Goal: Task Accomplishment & Management: Manage account settings

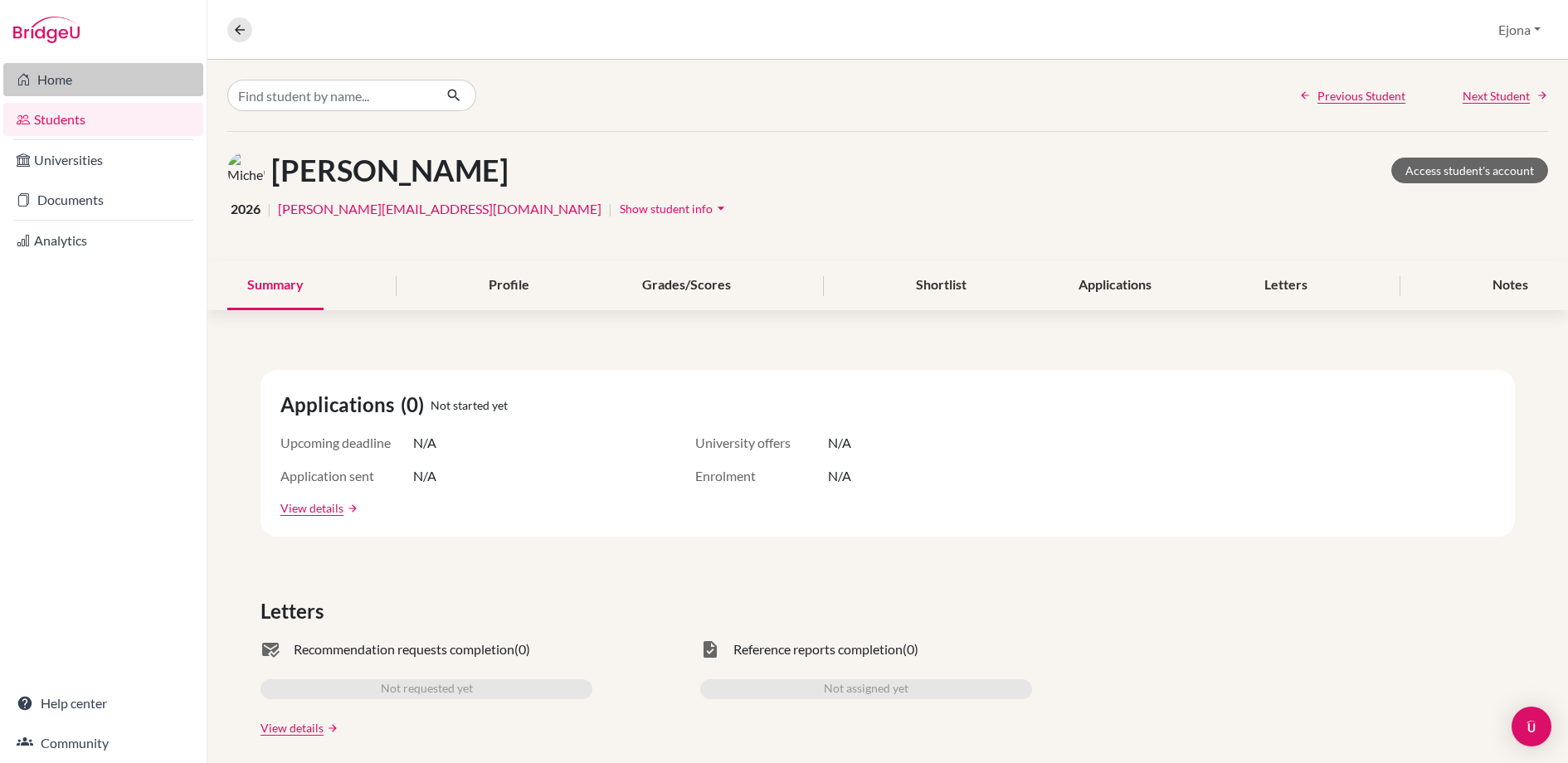
click at [69, 81] on link "Home" at bounding box center [103, 80] width 200 height 33
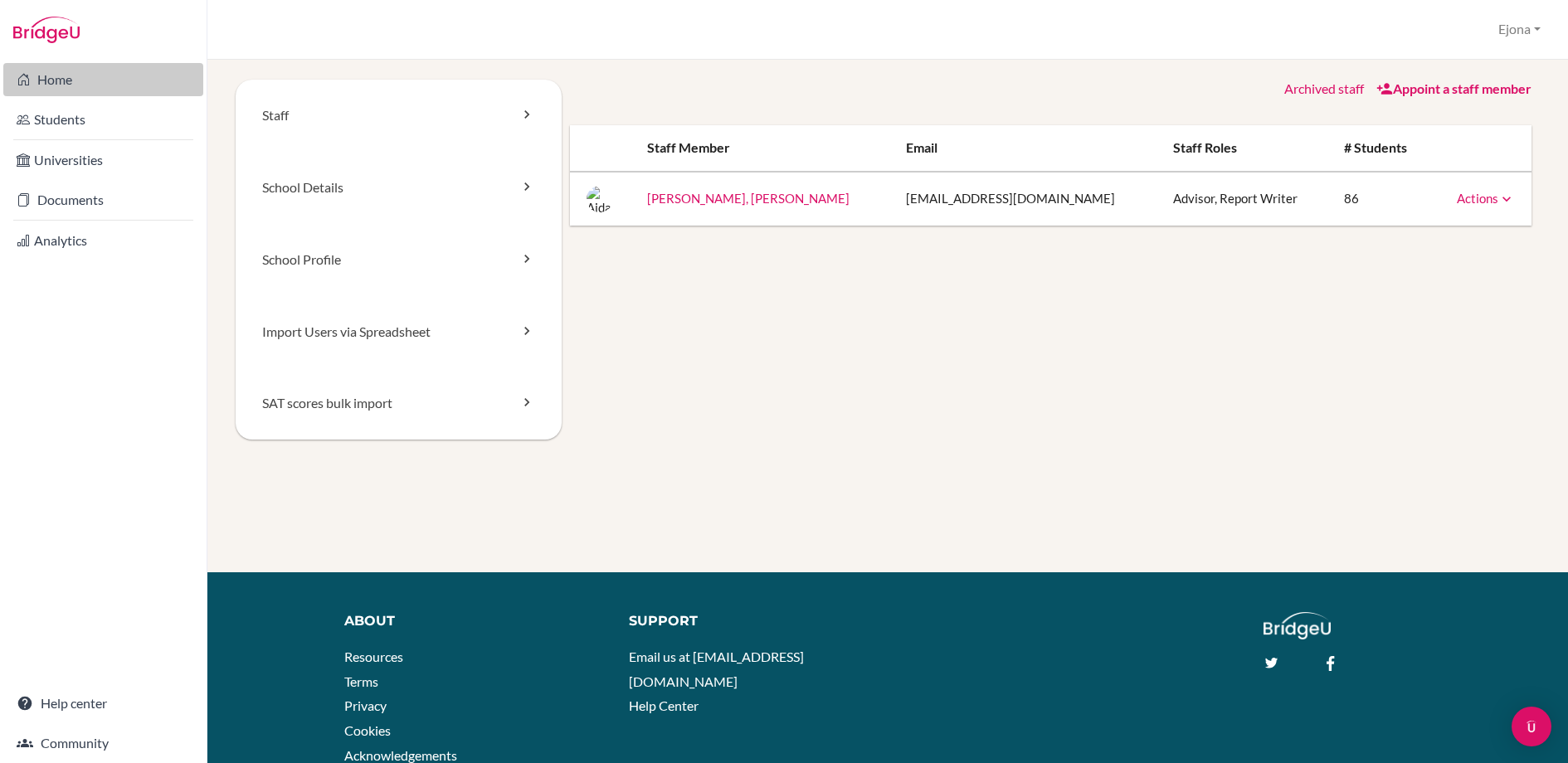
click at [85, 82] on link "Home" at bounding box center [103, 80] width 200 height 33
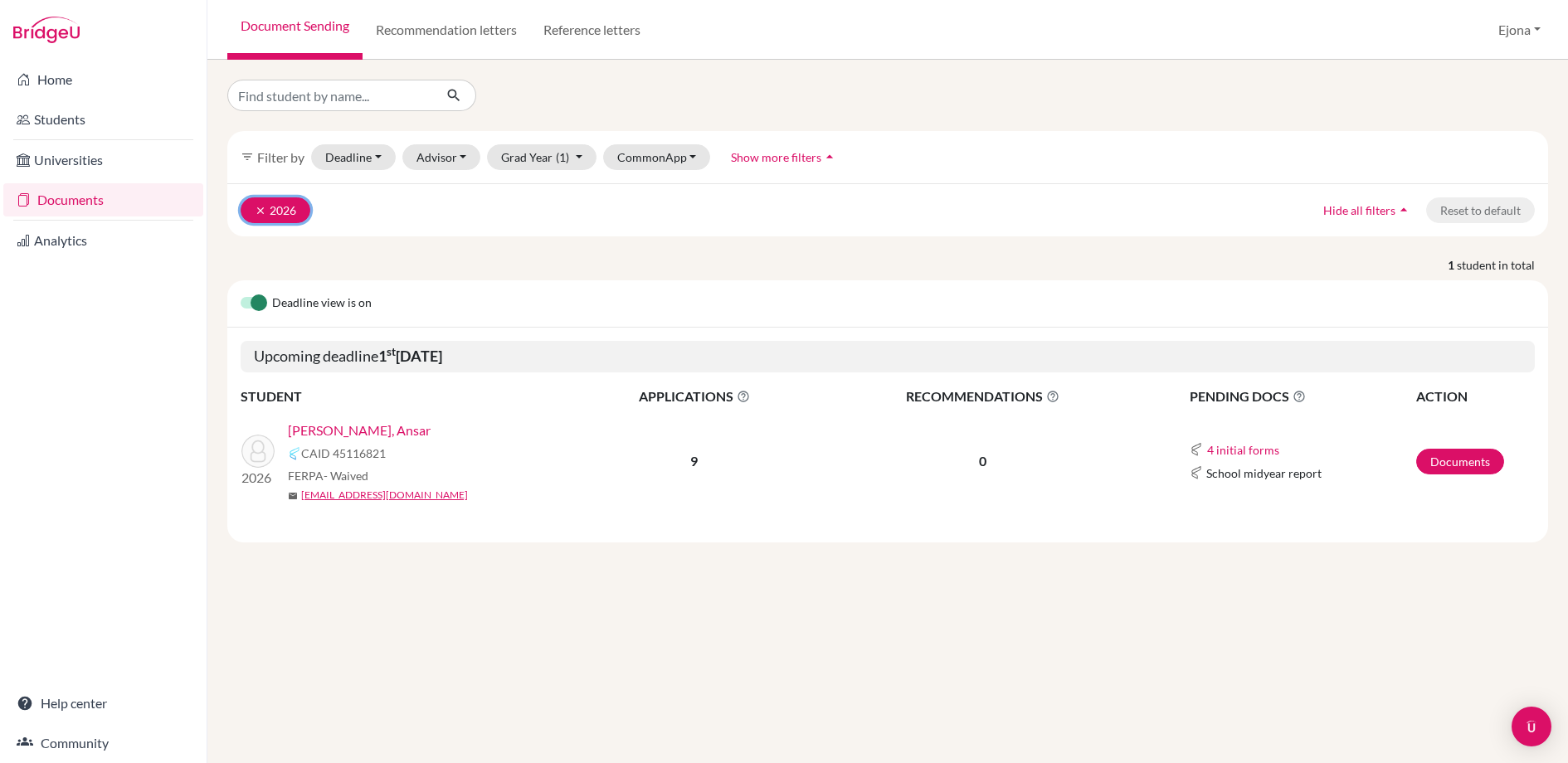
click at [261, 206] on icon "clear" at bounding box center [260, 210] width 11 height 11
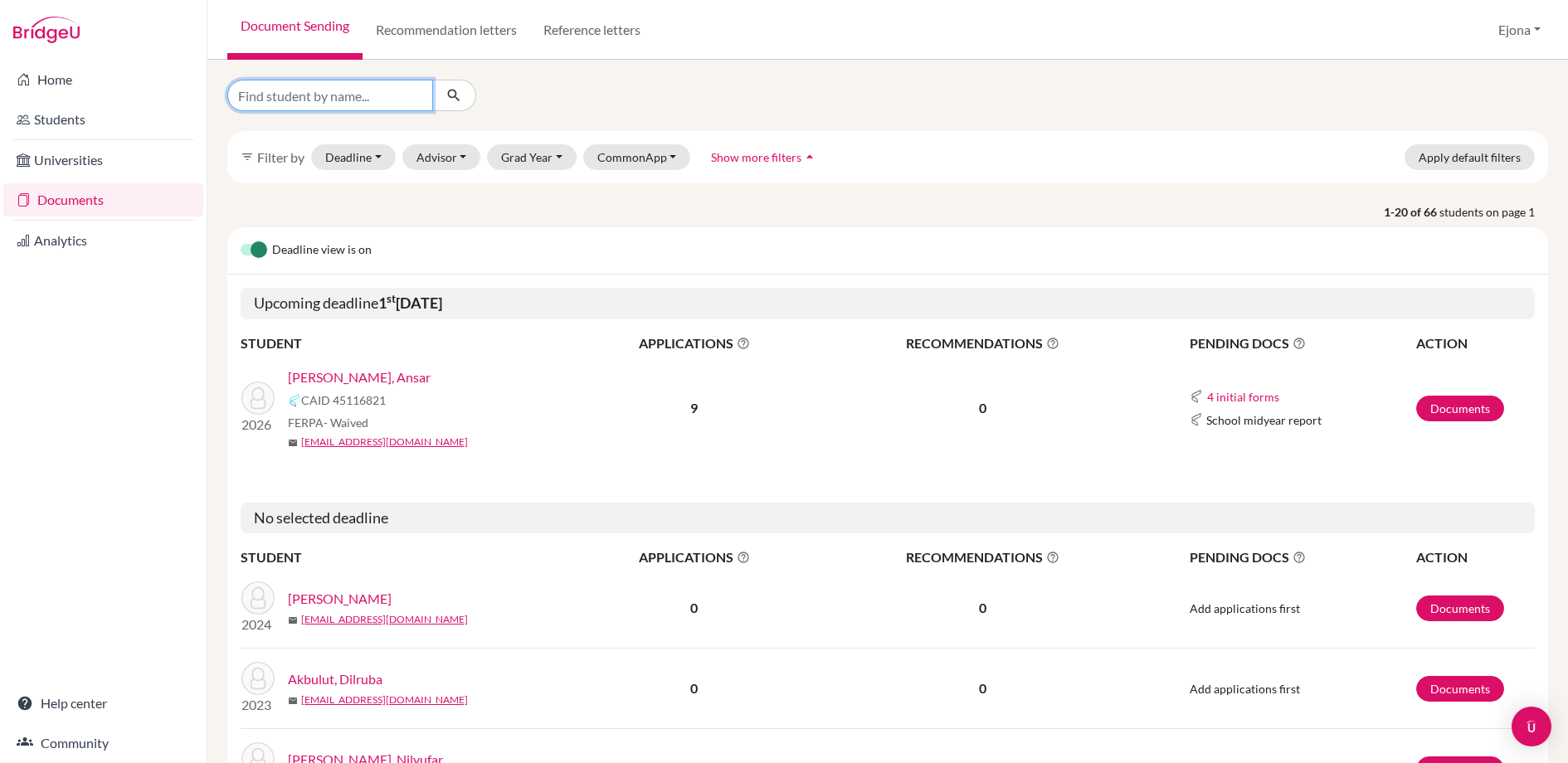
click at [419, 86] on input "Find student by name..." at bounding box center [330, 95] width 206 height 31
paste input "Dikhan Tolepbergen"
type input "[PERSON_NAME]"
click button "submit" at bounding box center [454, 95] width 44 height 31
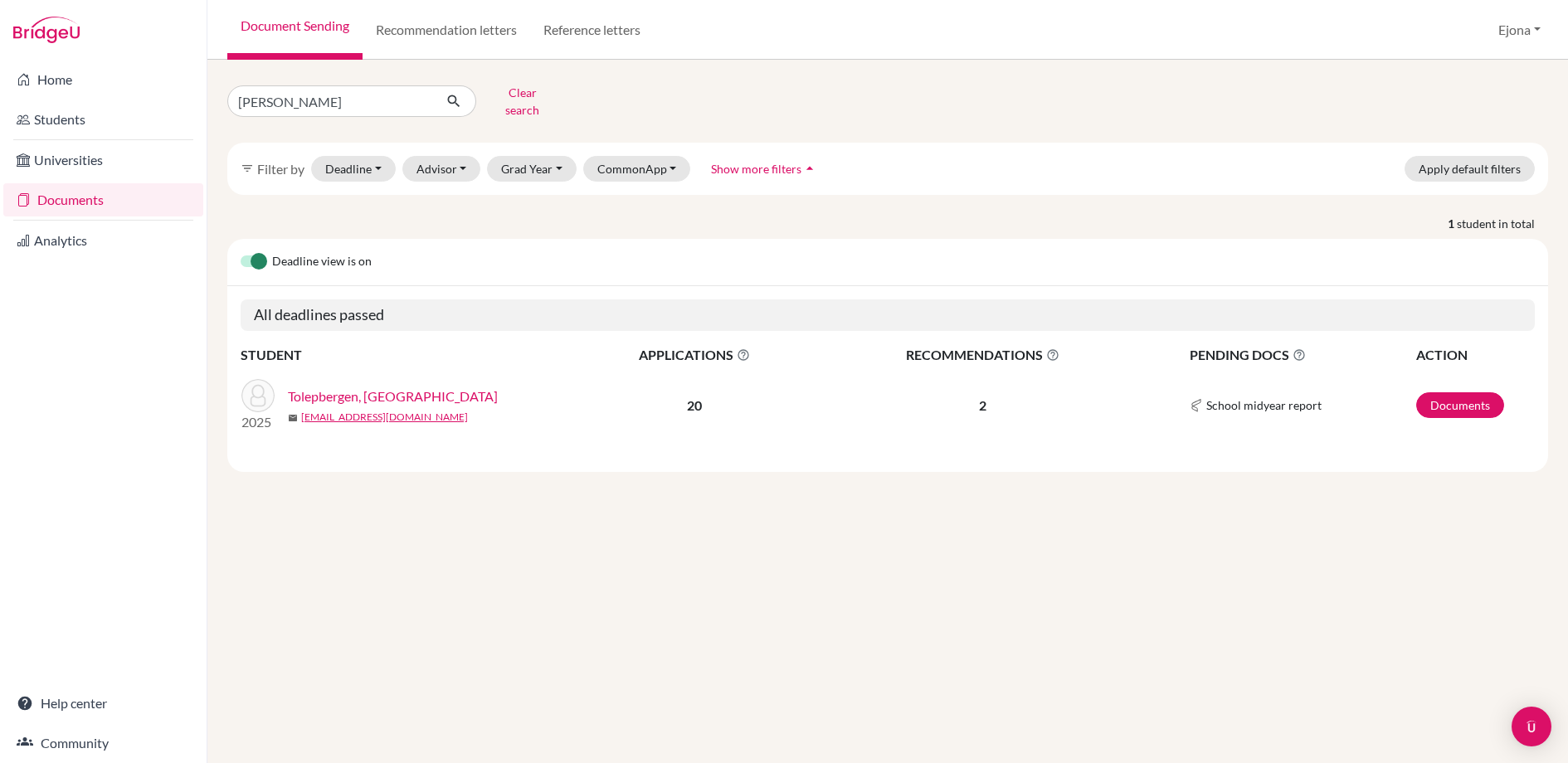
drag, startPoint x: 348, startPoint y: 380, endPoint x: 371, endPoint y: 383, distance: 23.2
click at [348, 386] on link "Tolepbergen, [GEOGRAPHIC_DATA]" at bounding box center [392, 396] width 210 height 20
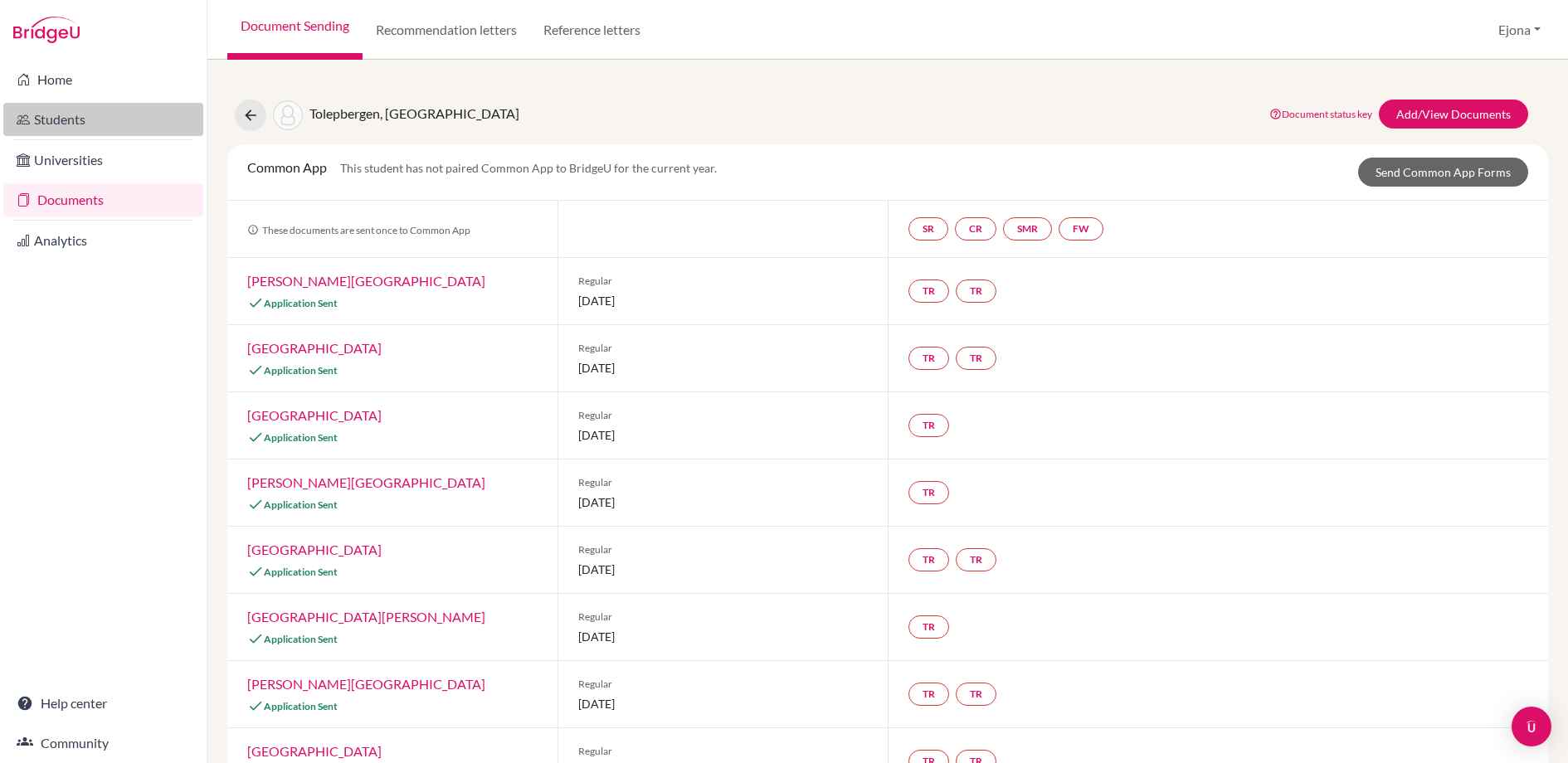
click at [77, 117] on link "Students" at bounding box center [103, 120] width 200 height 33
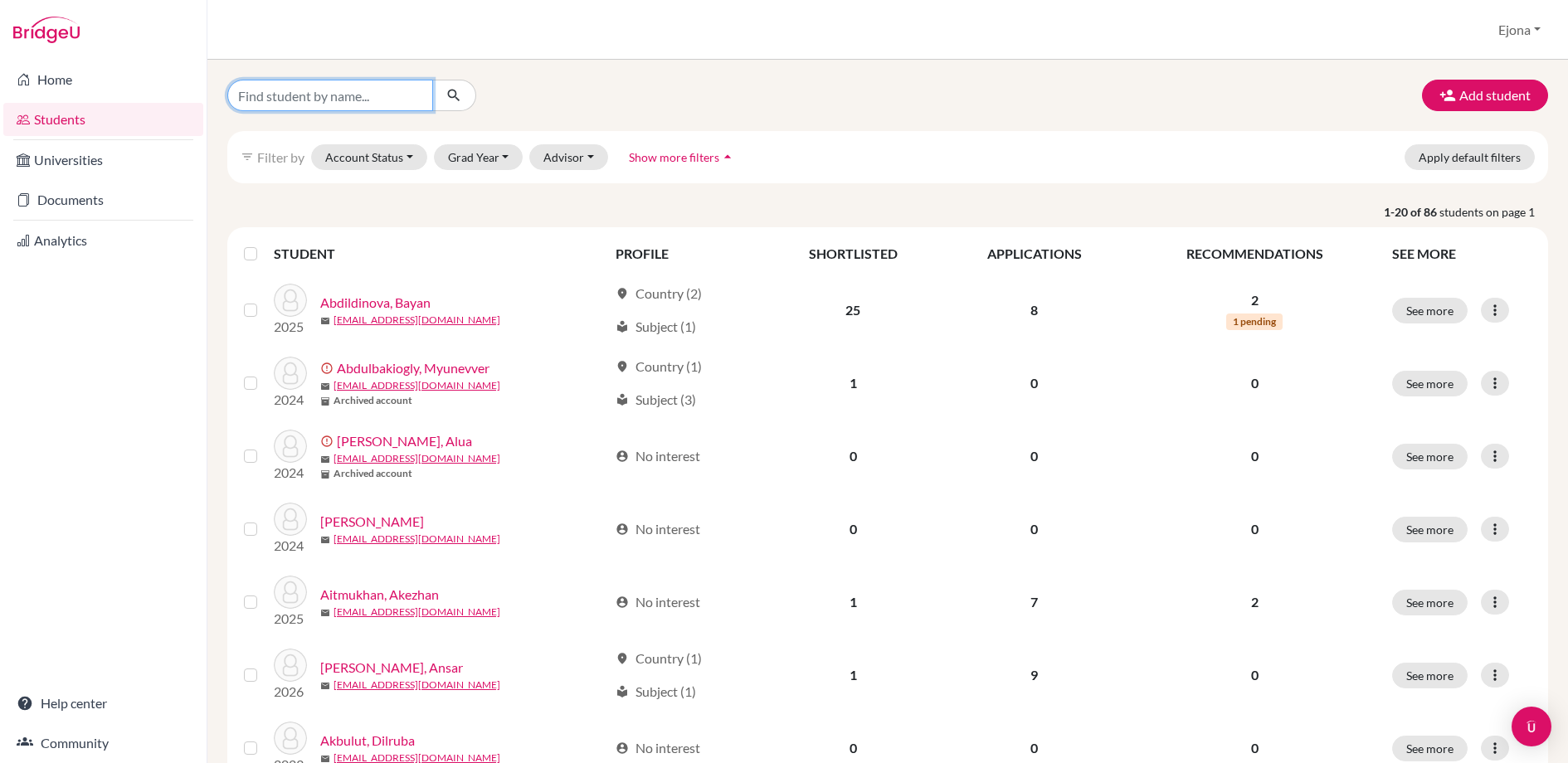
click at [362, 95] on input "Find student by name..." at bounding box center [330, 95] width 206 height 31
paste input "https://intercom.help/bridgeu-help-center/en/articles/11875876-pairing-your-bri…"
type input "https://intercom.help/bridgeu-help-center/en/articles/11875876-pairing-your-bri…"
click button "submit" at bounding box center [454, 95] width 44 height 31
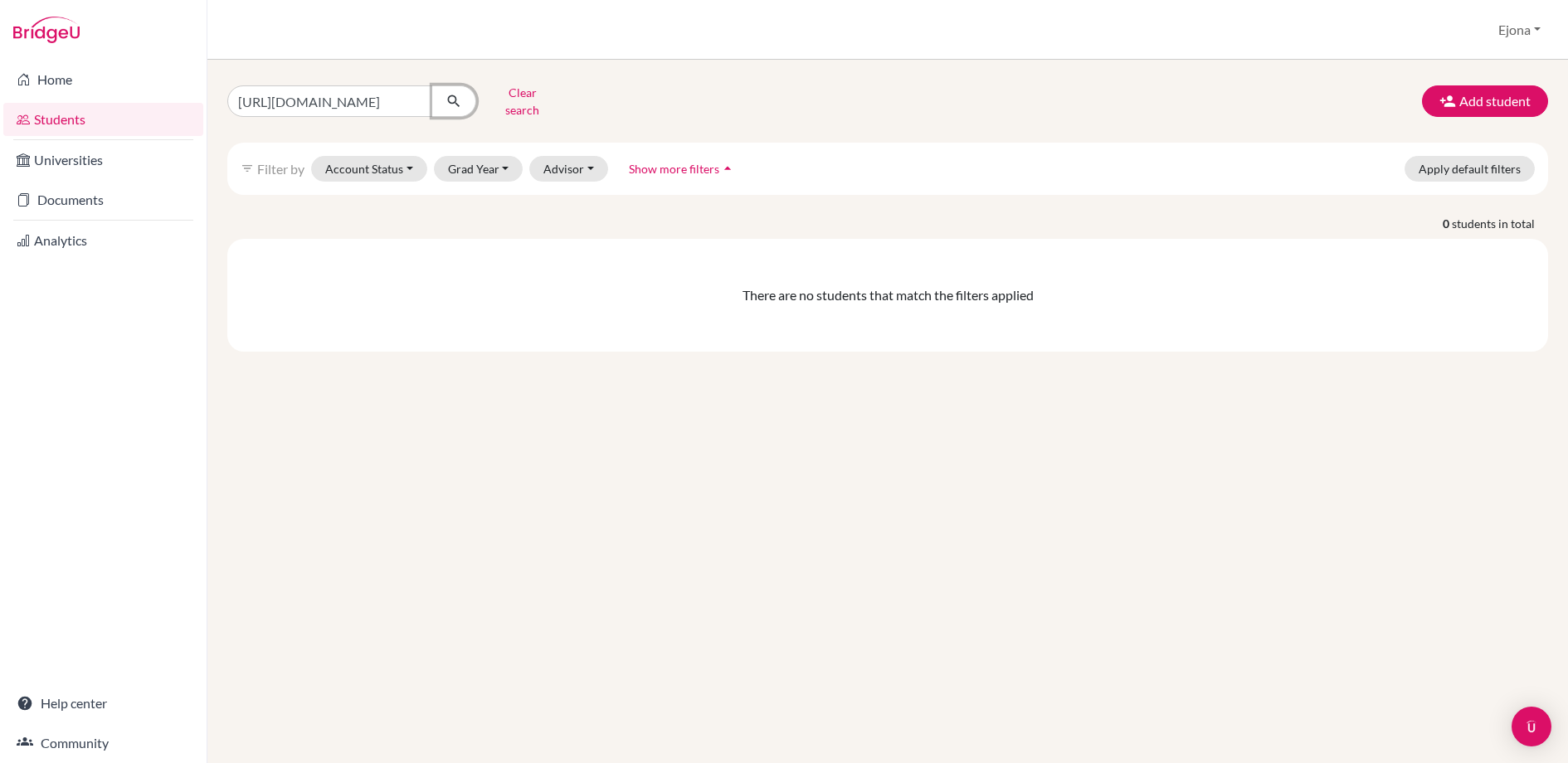
click at [457, 96] on icon "submit" at bounding box center [453, 100] width 16 height 16
click at [455, 98] on icon "submit" at bounding box center [453, 100] width 16 height 16
click at [392, 97] on input "https://intercom.help/bridgeu-help-center/en/articles/11875876-pairing-your-bri…" at bounding box center [330, 101] width 206 height 31
click at [417, 94] on input "https://intercom.help/bridgeu-help-center/en/articles/11875876-pairing-your-bri…" at bounding box center [330, 101] width 206 height 31
type input "Dikhan Tolepbergen"
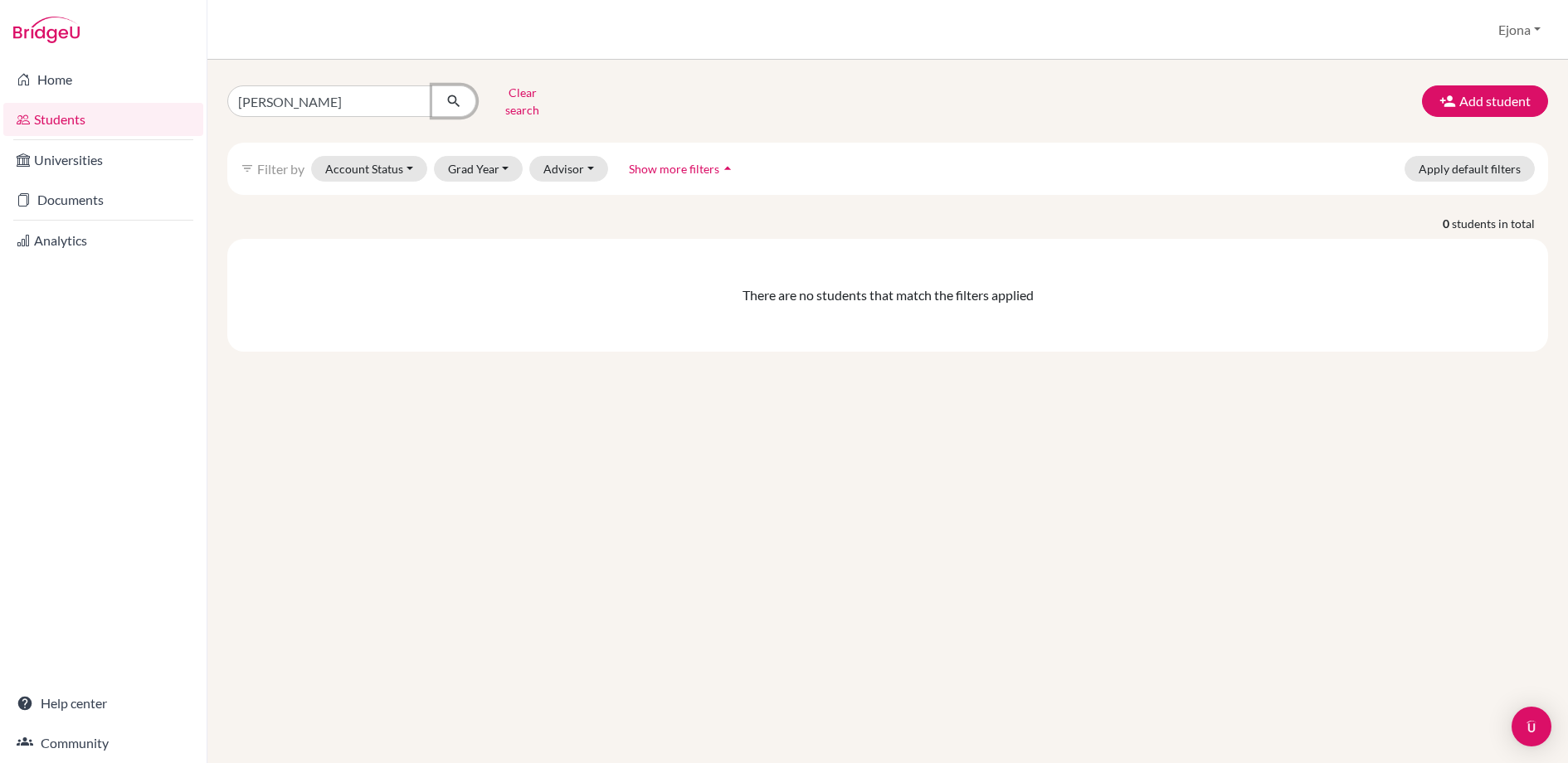
click at [449, 94] on icon "submit" at bounding box center [453, 100] width 16 height 16
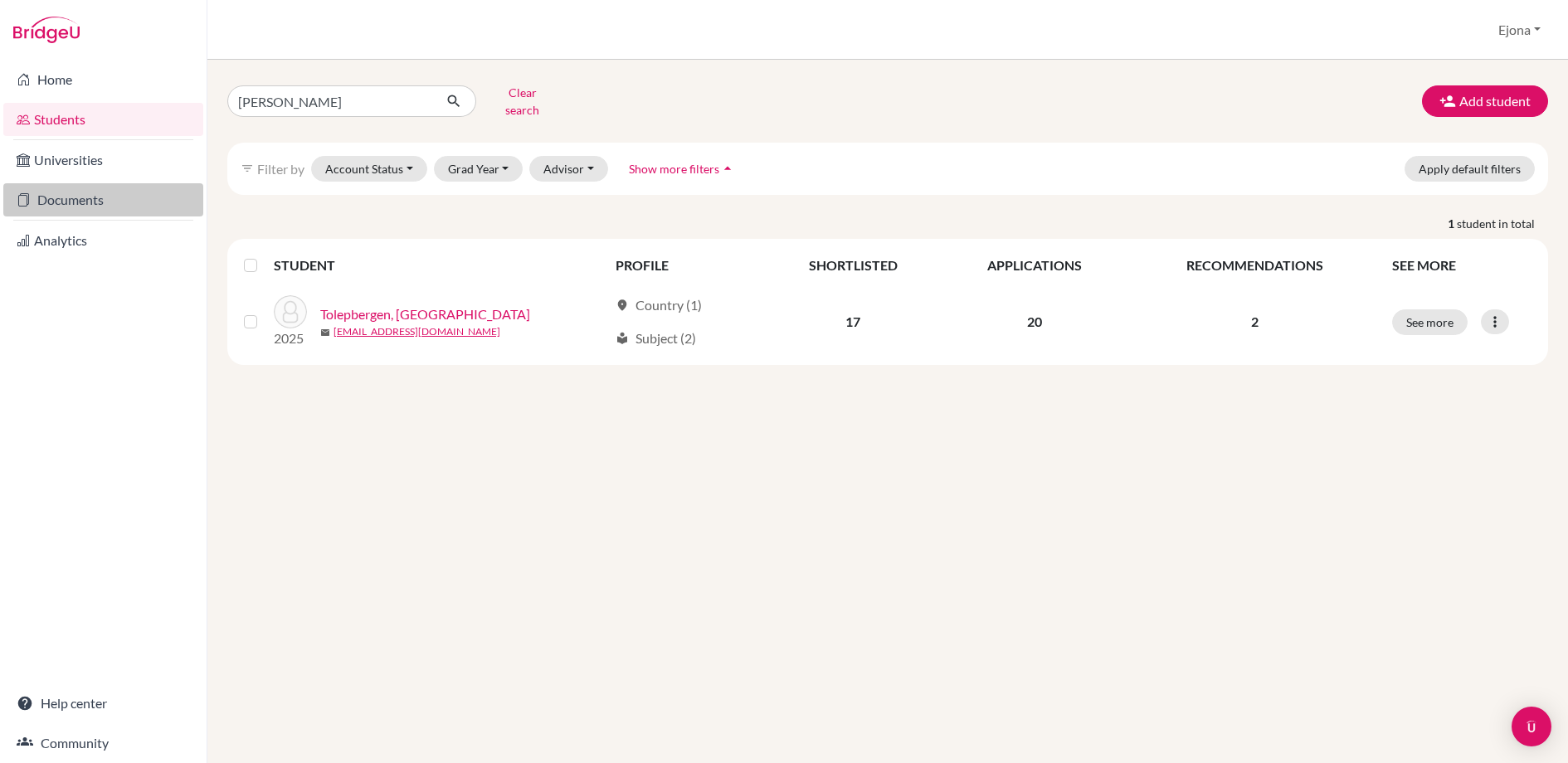
click at [72, 198] on link "Documents" at bounding box center [103, 200] width 200 height 33
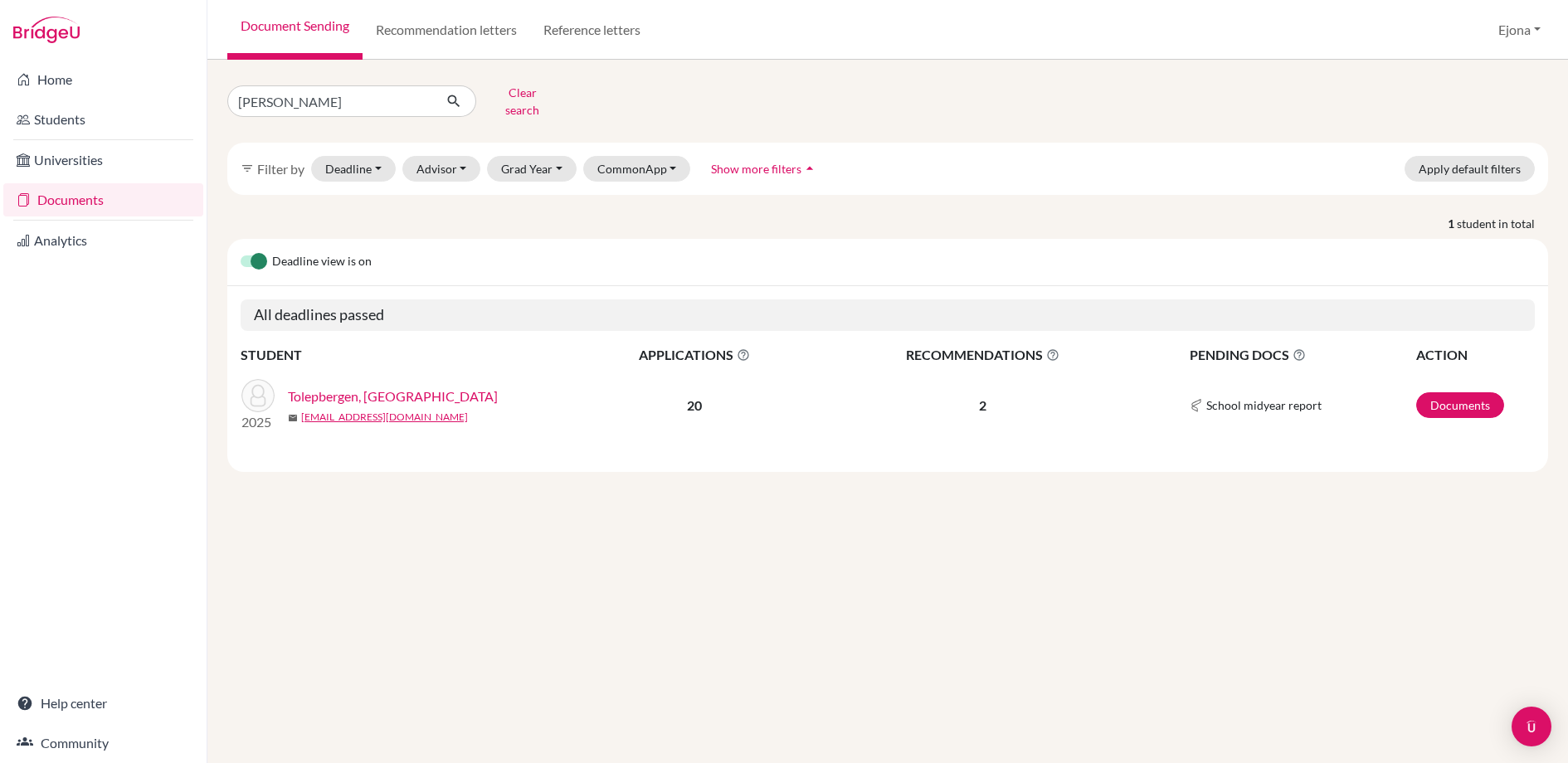
click at [351, 390] on link "Tolepbergen, [GEOGRAPHIC_DATA]" at bounding box center [392, 396] width 210 height 20
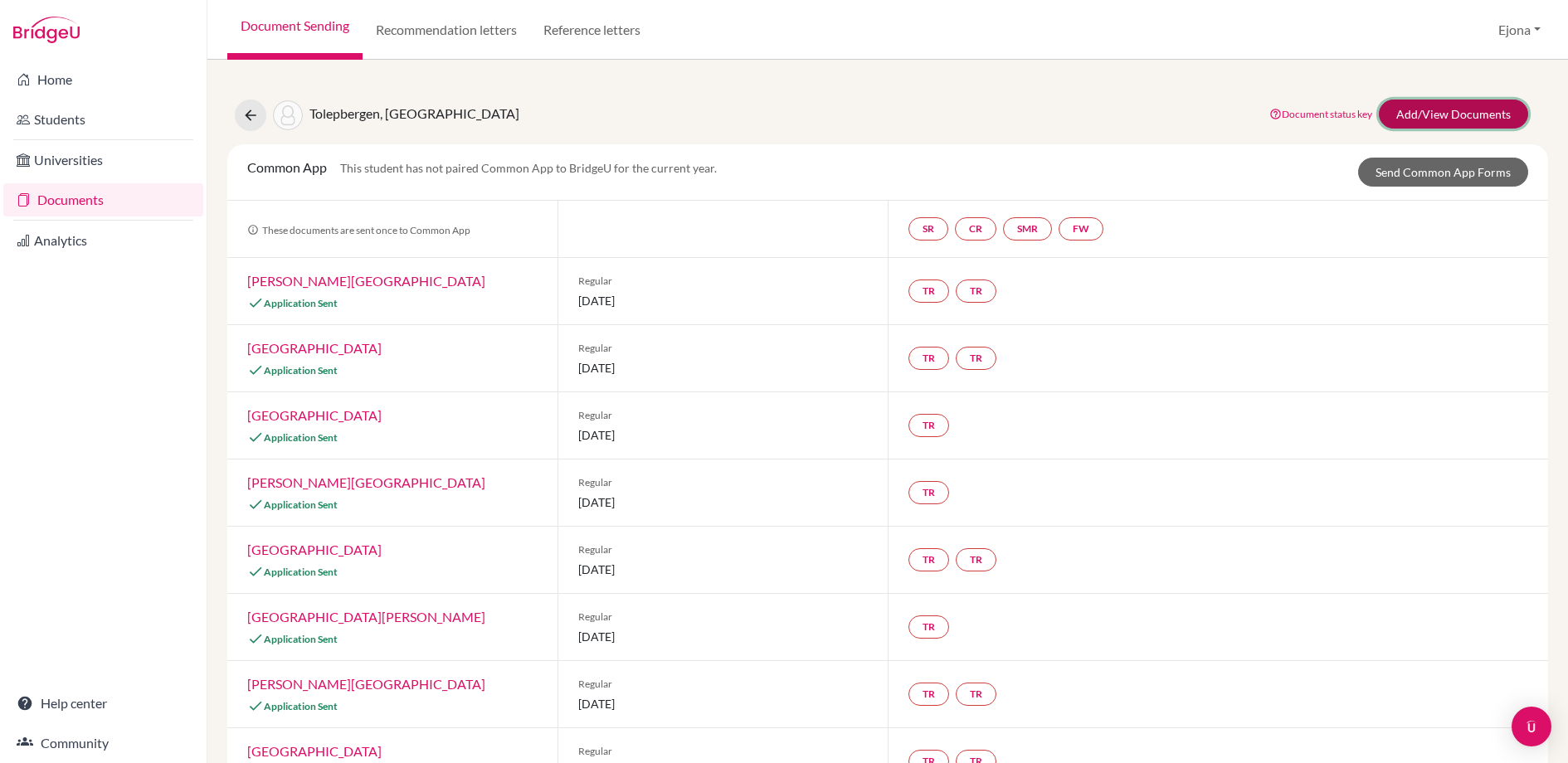
click at [1439, 109] on link "Add/View Documents" at bounding box center [1454, 114] width 149 height 29
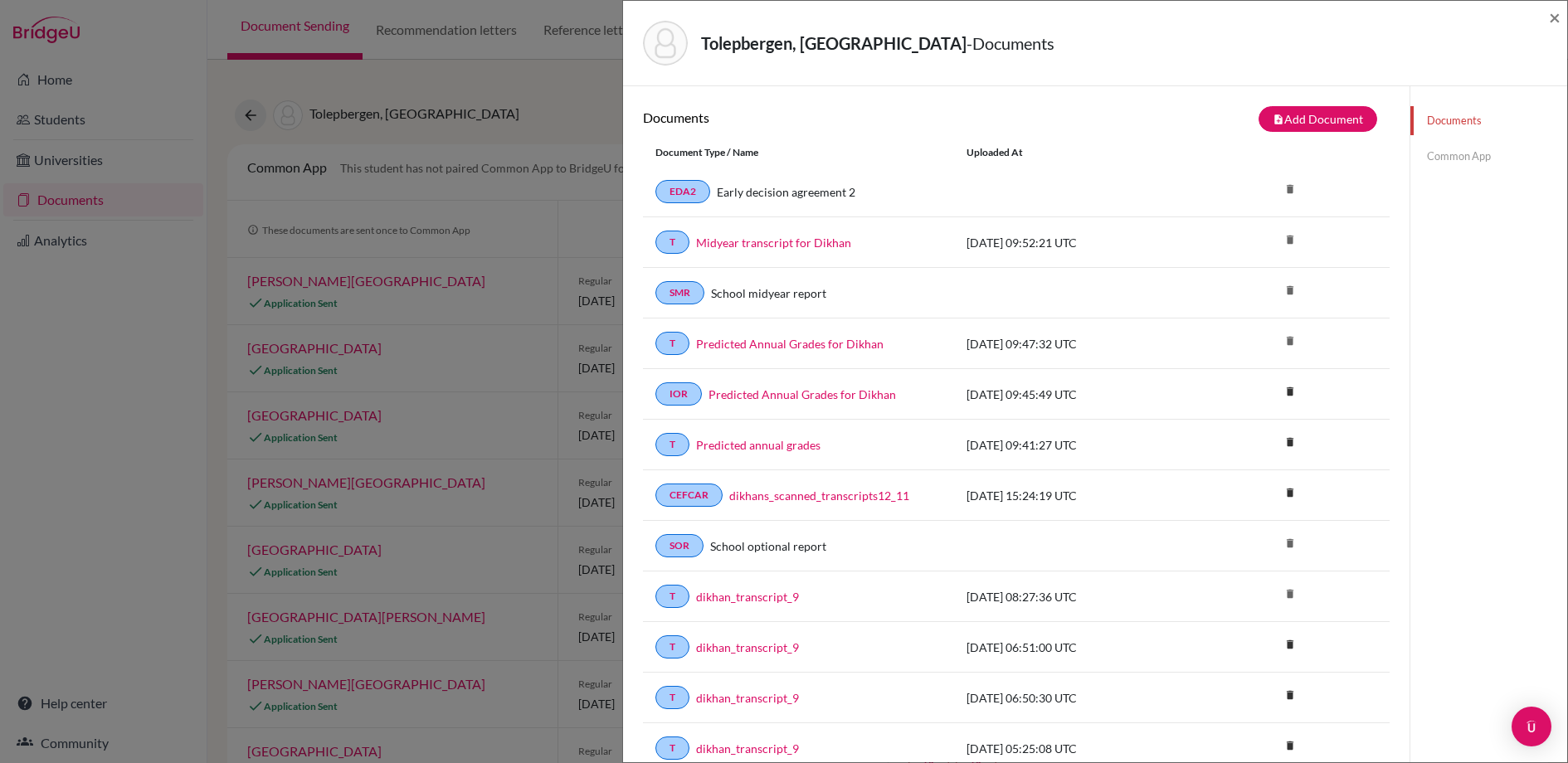
scroll to position [40, 0]
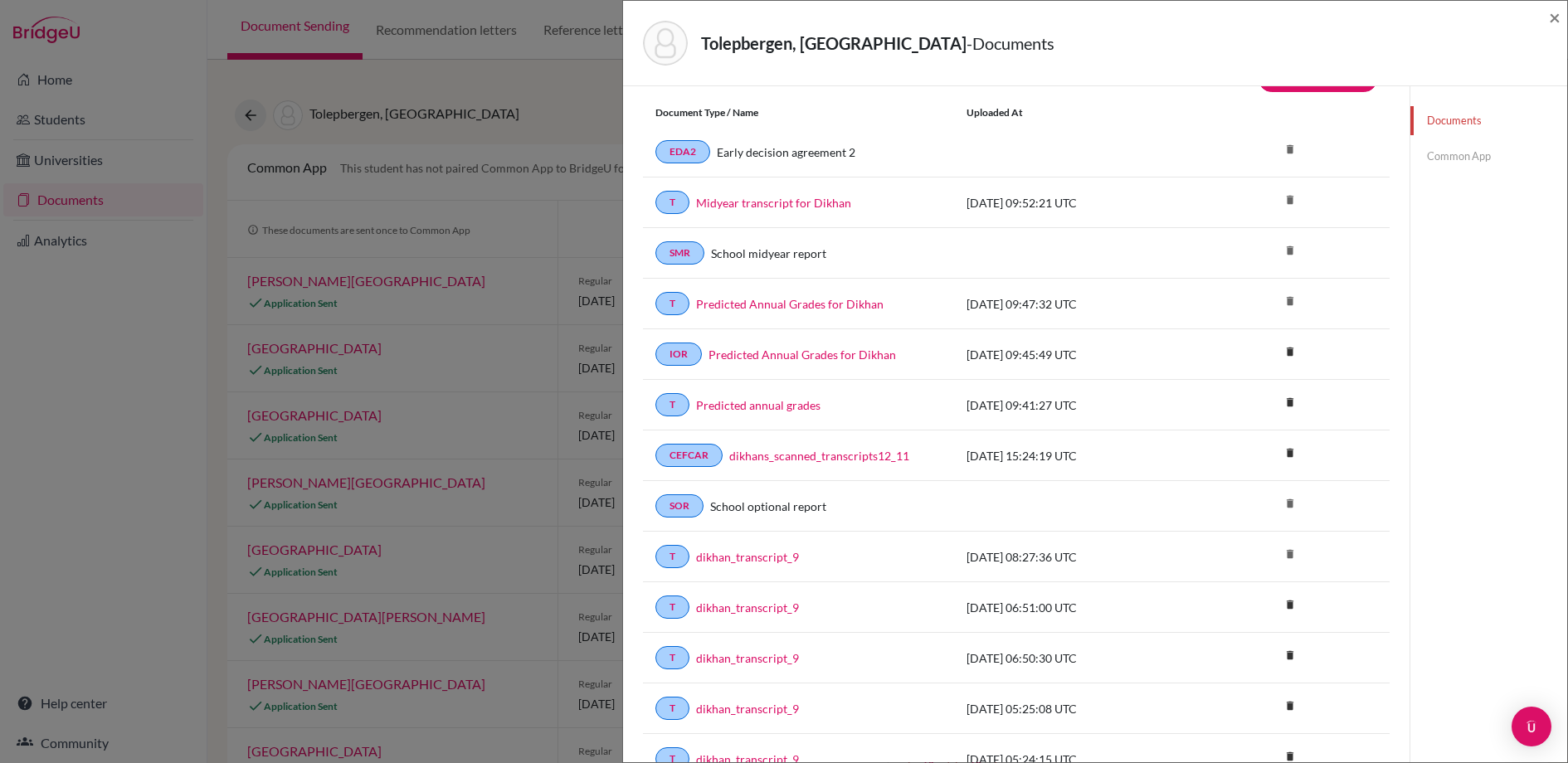
click at [1456, 149] on link "Common App" at bounding box center [1488, 157] width 157 height 29
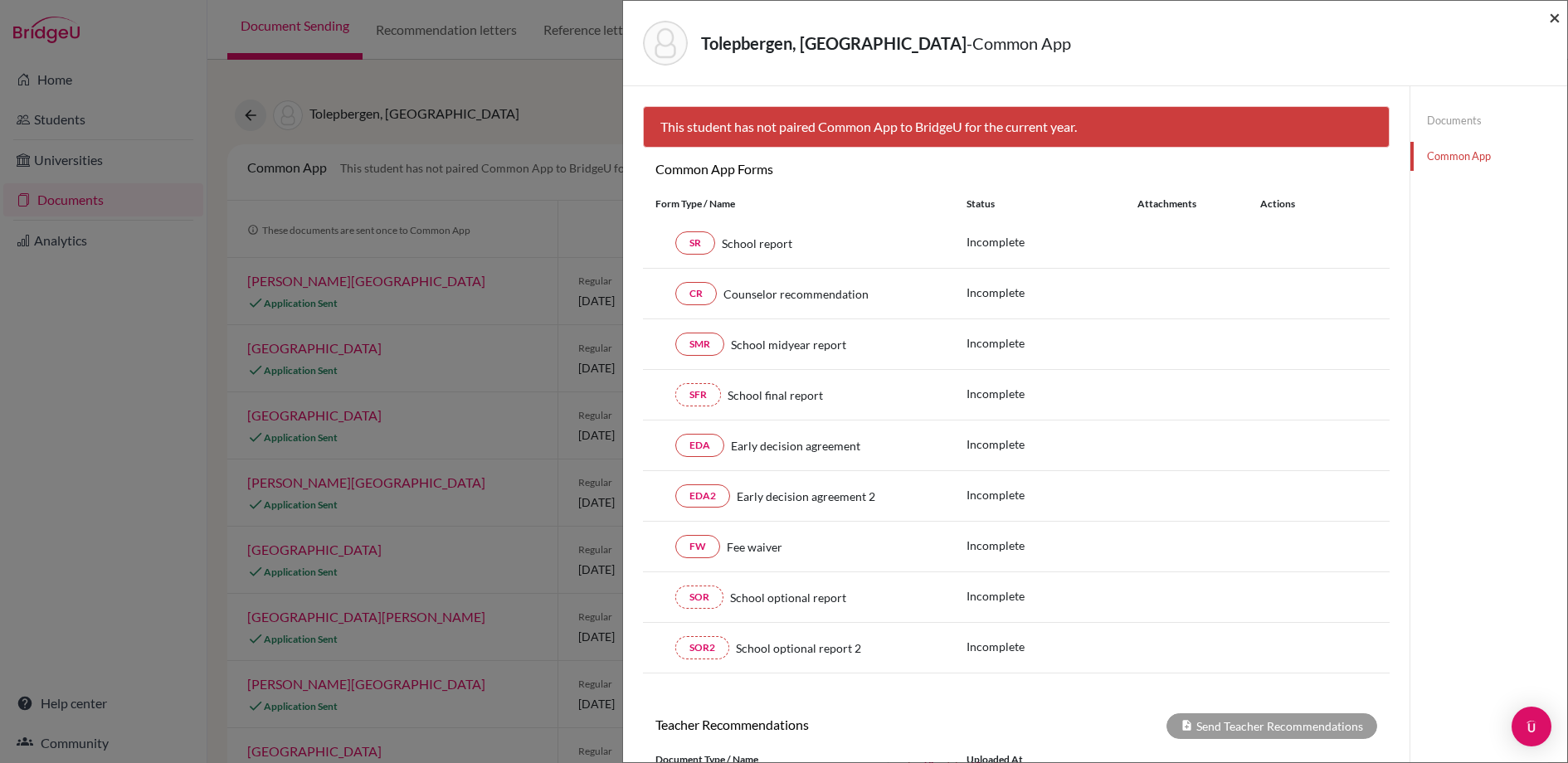
click at [1552, 18] on span "×" at bounding box center [1554, 17] width 11 height 24
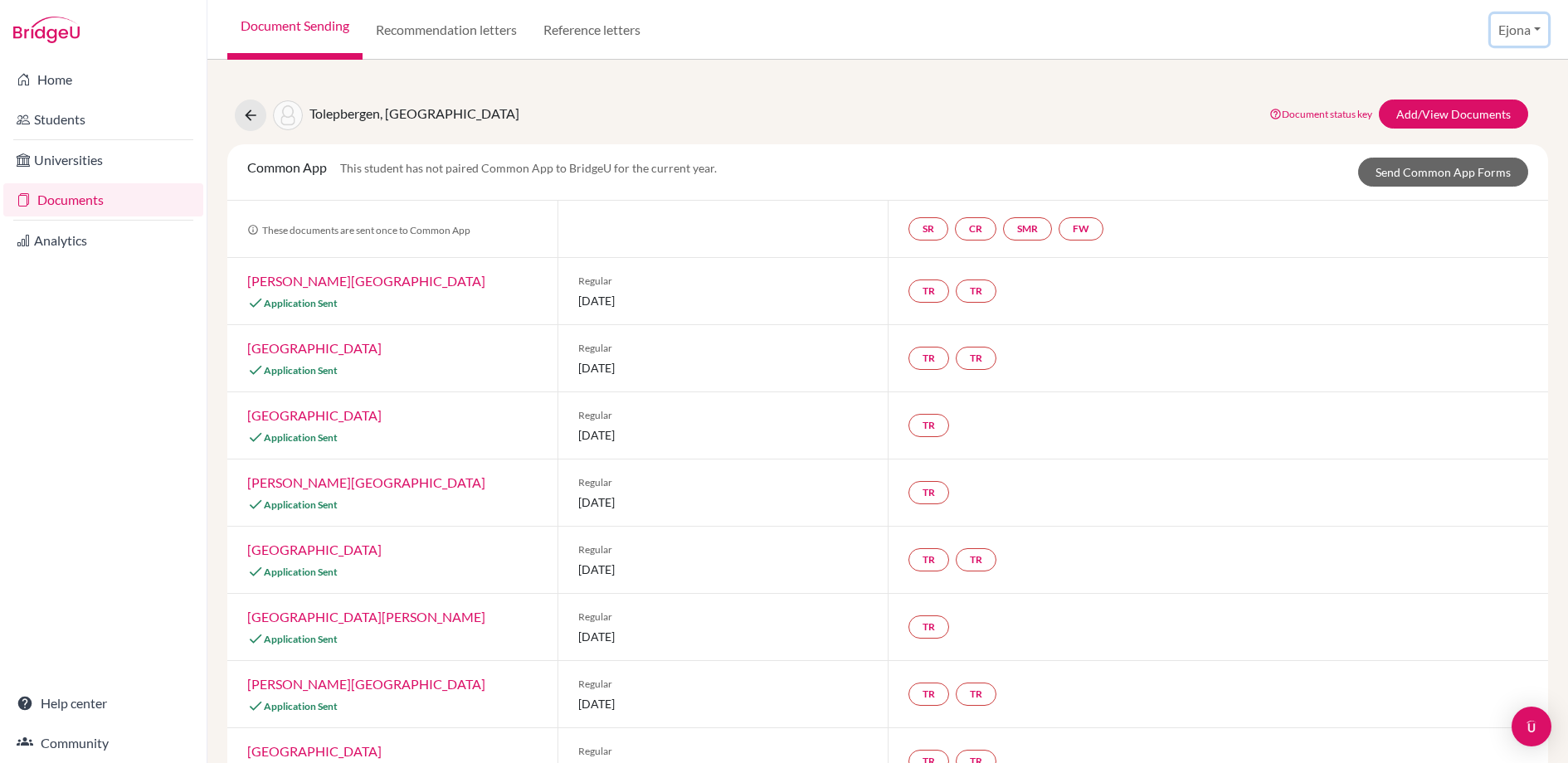
click at [1514, 24] on button "Ejona" at bounding box center [1519, 29] width 57 height 31
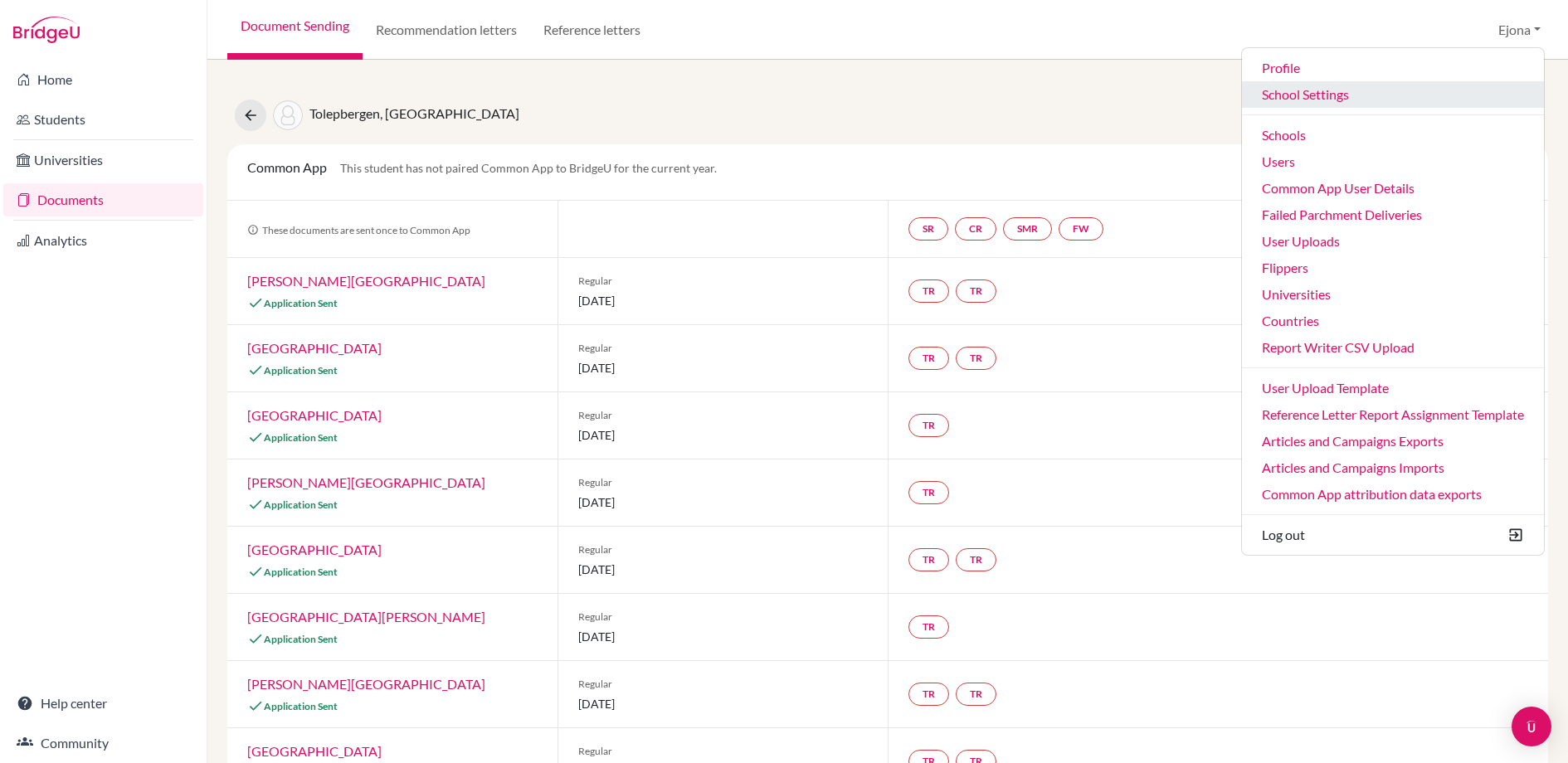
click at [1317, 95] on link "School Settings" at bounding box center [1393, 94] width 302 height 27
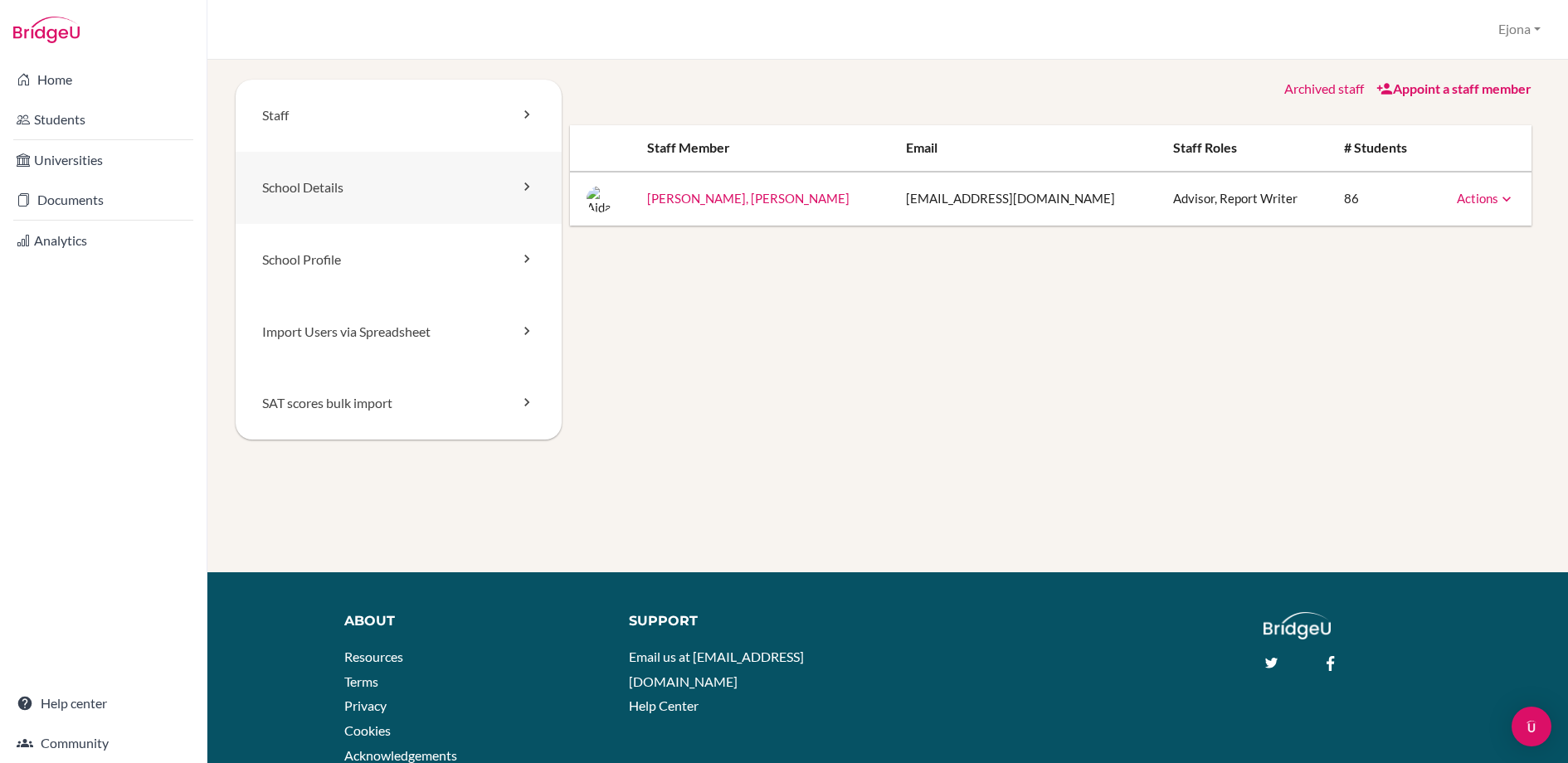
click at [351, 189] on link "School Details" at bounding box center [398, 187] width 326 height 72
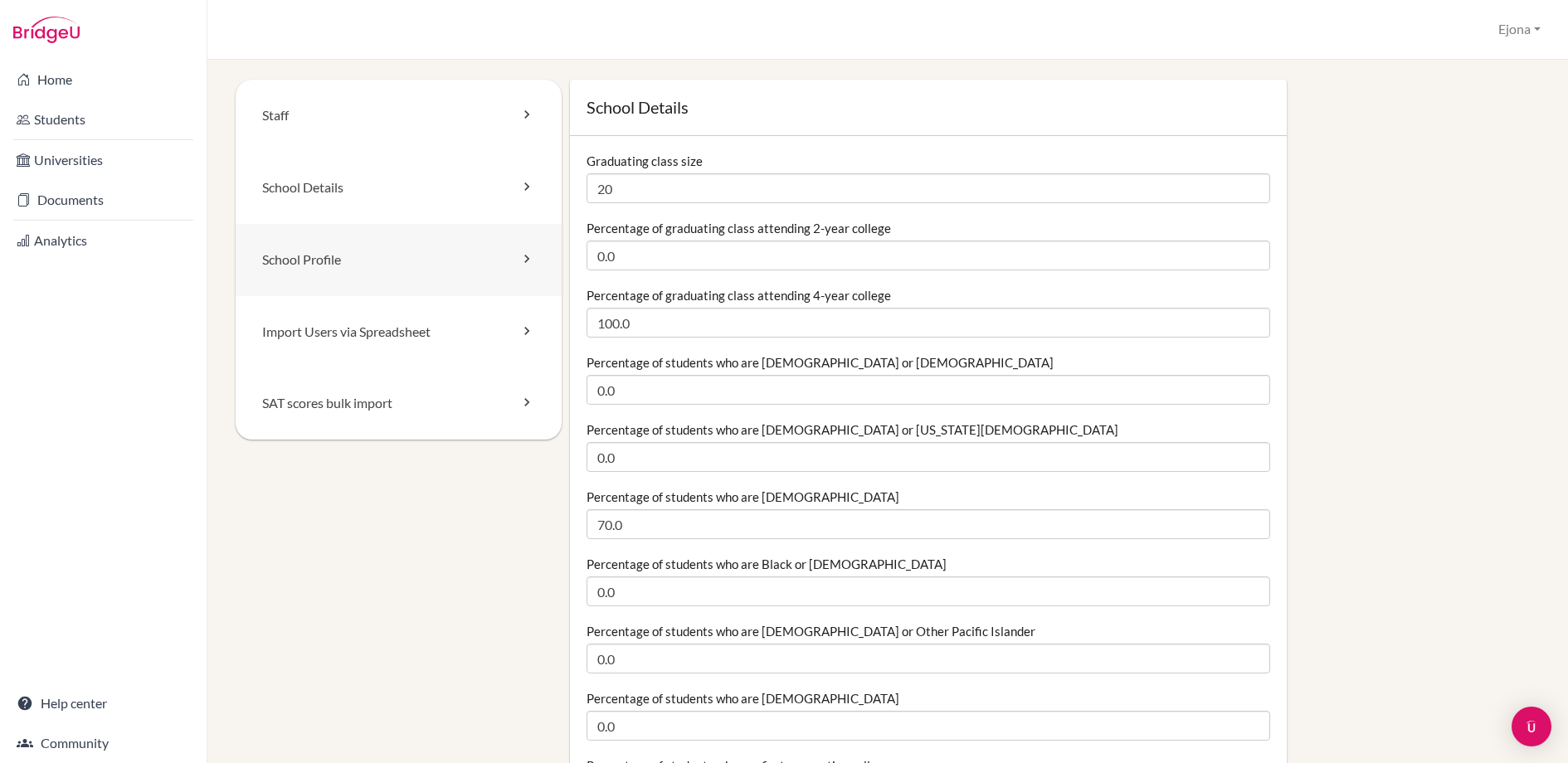
click at [438, 272] on link "School Profile" at bounding box center [398, 260] width 326 height 72
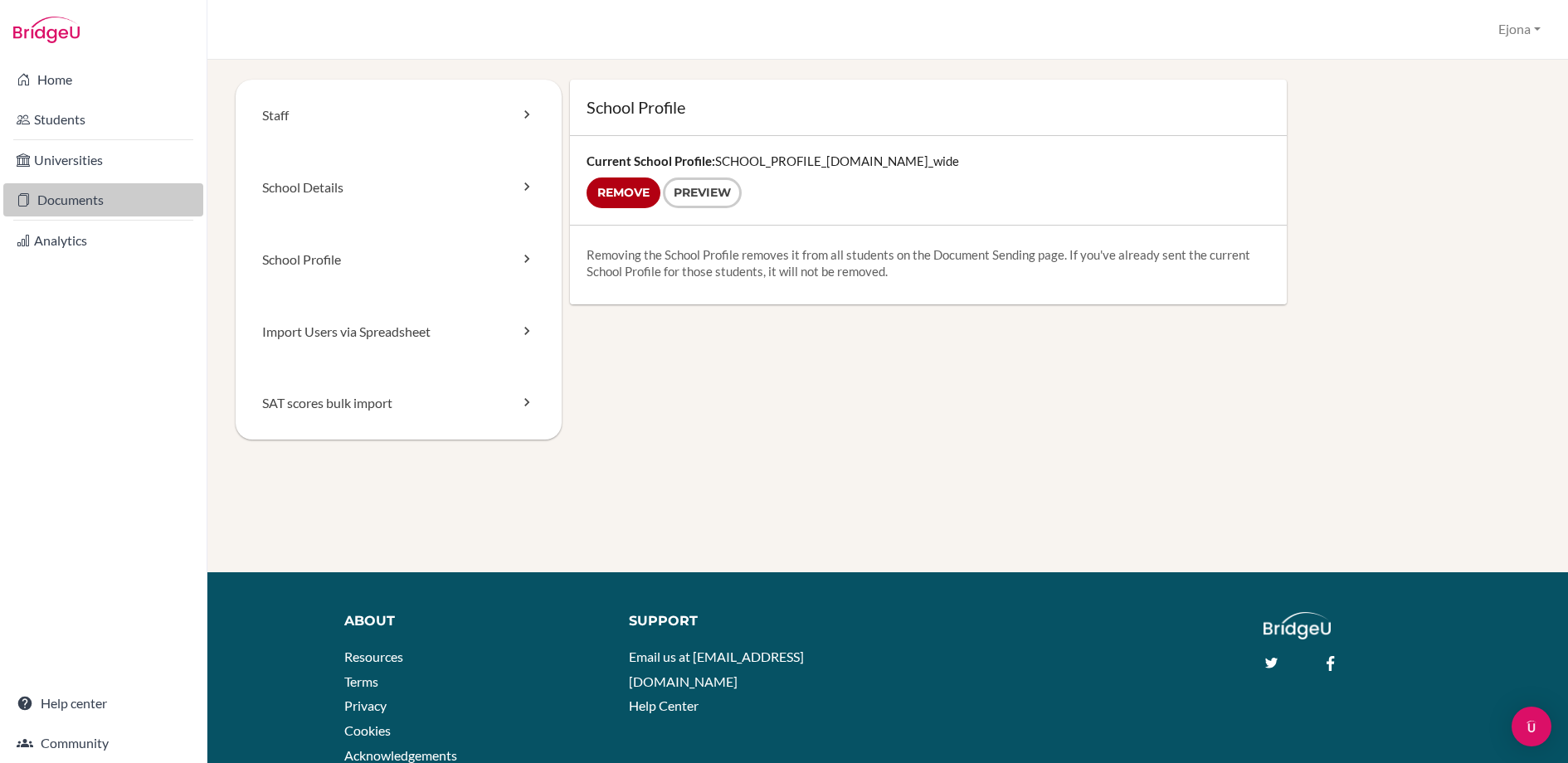
click at [127, 205] on link "Documents" at bounding box center [103, 200] width 200 height 33
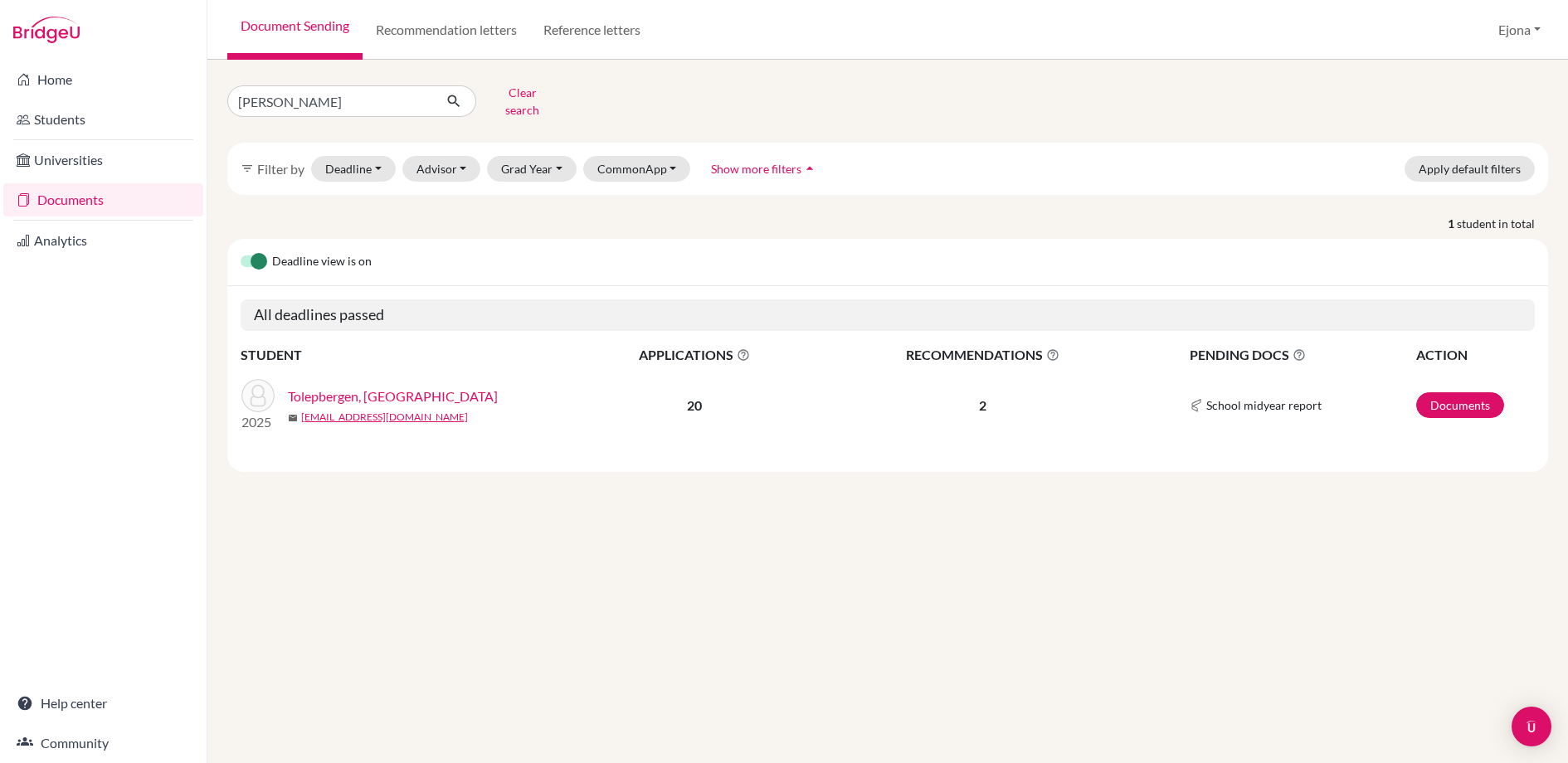
click at [362, 388] on link "Tolepbergen, [GEOGRAPHIC_DATA]" at bounding box center [392, 396] width 210 height 20
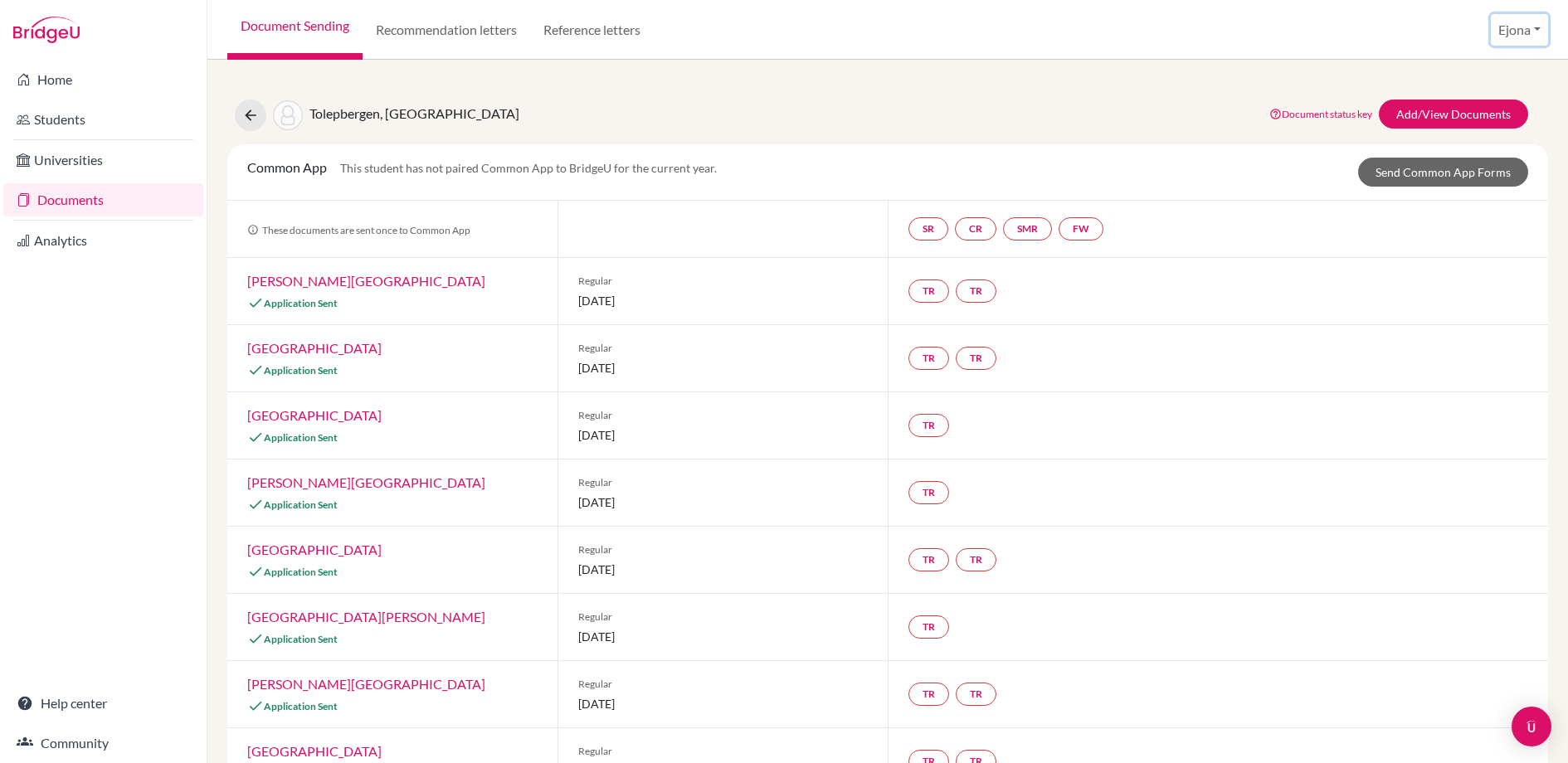
click at [1514, 30] on button "Ejona" at bounding box center [1519, 29] width 57 height 31
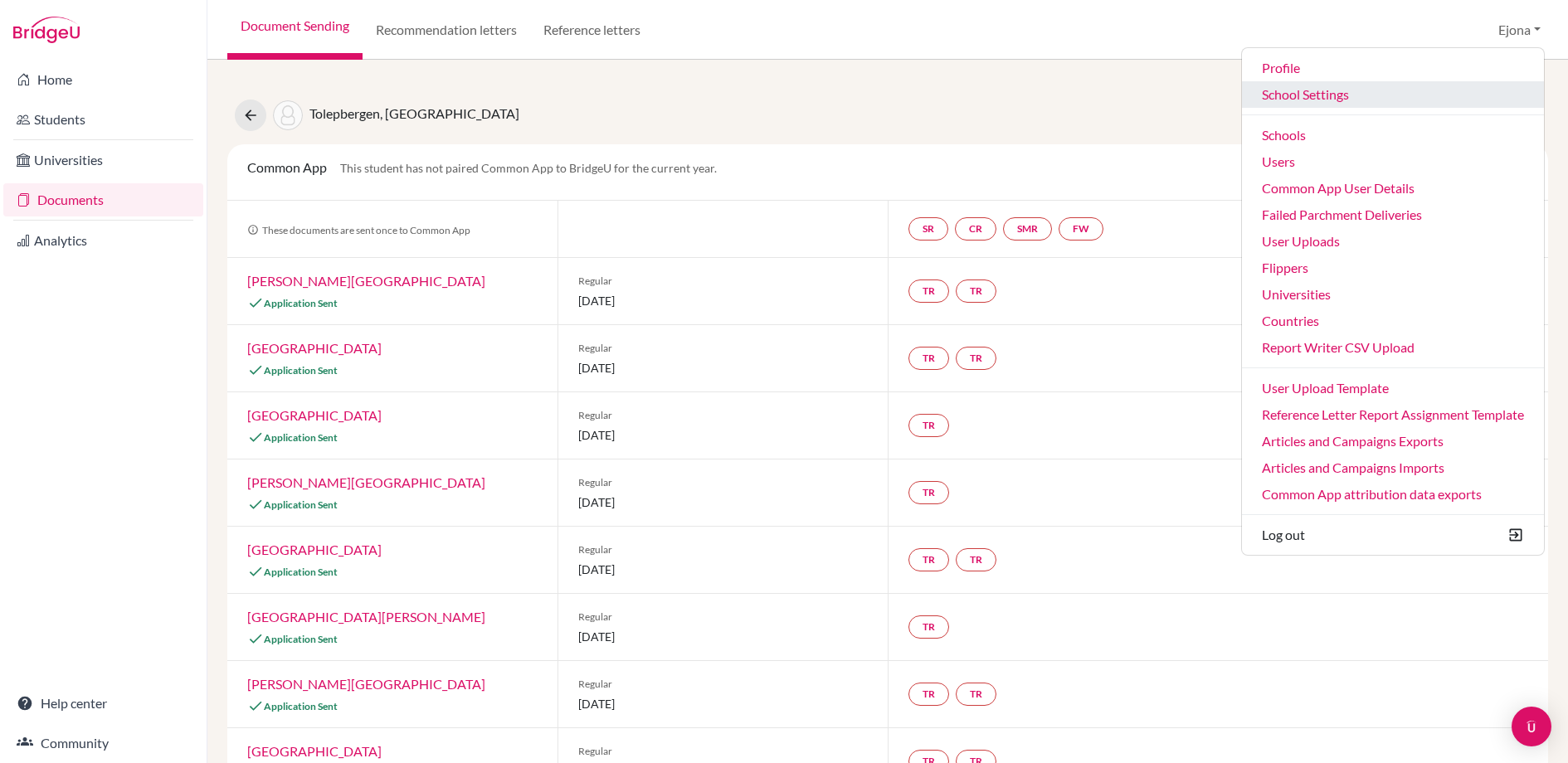
click at [1368, 100] on link "School Settings" at bounding box center [1393, 94] width 302 height 27
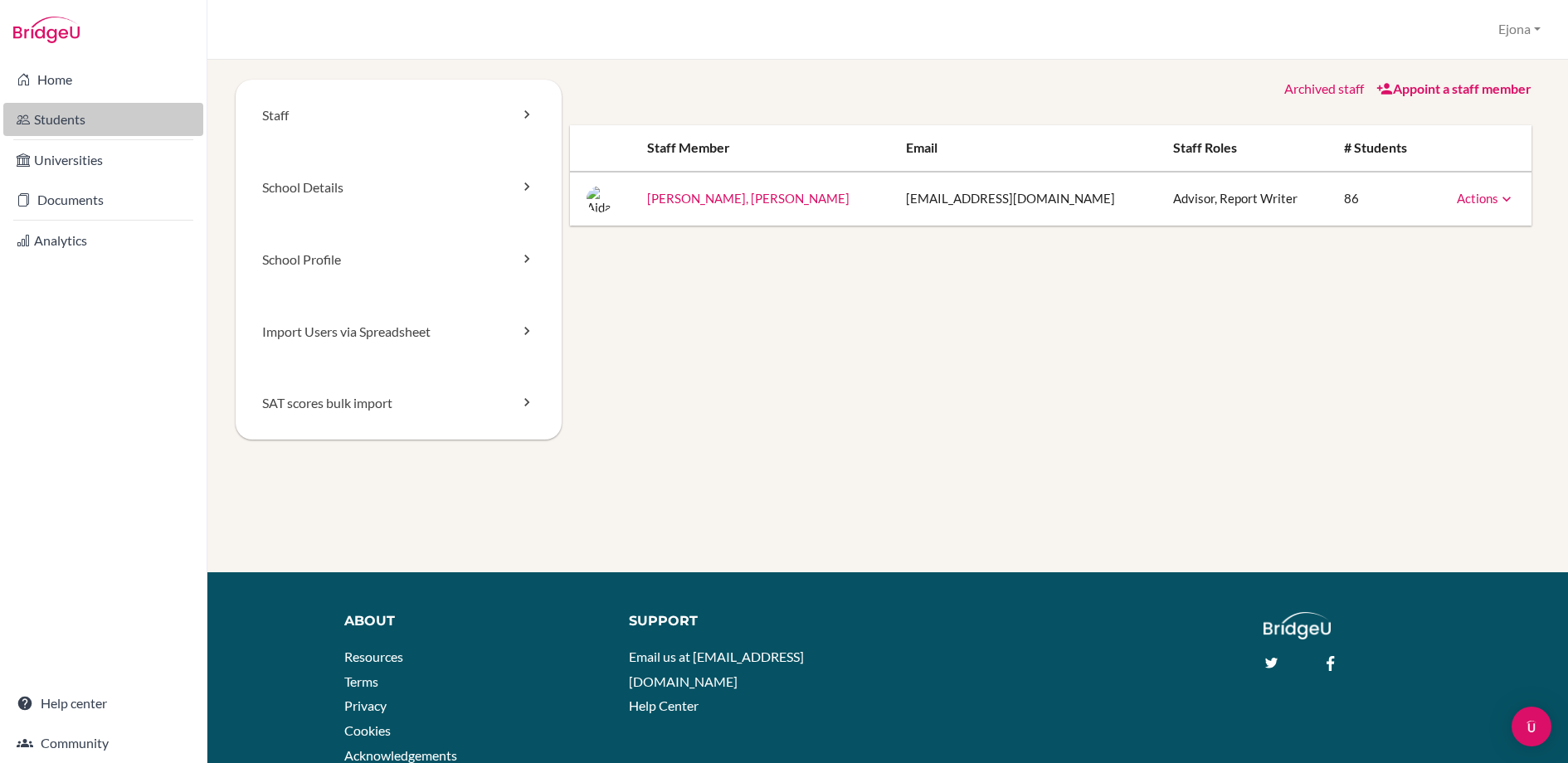
click at [107, 120] on link "Students" at bounding box center [103, 120] width 200 height 33
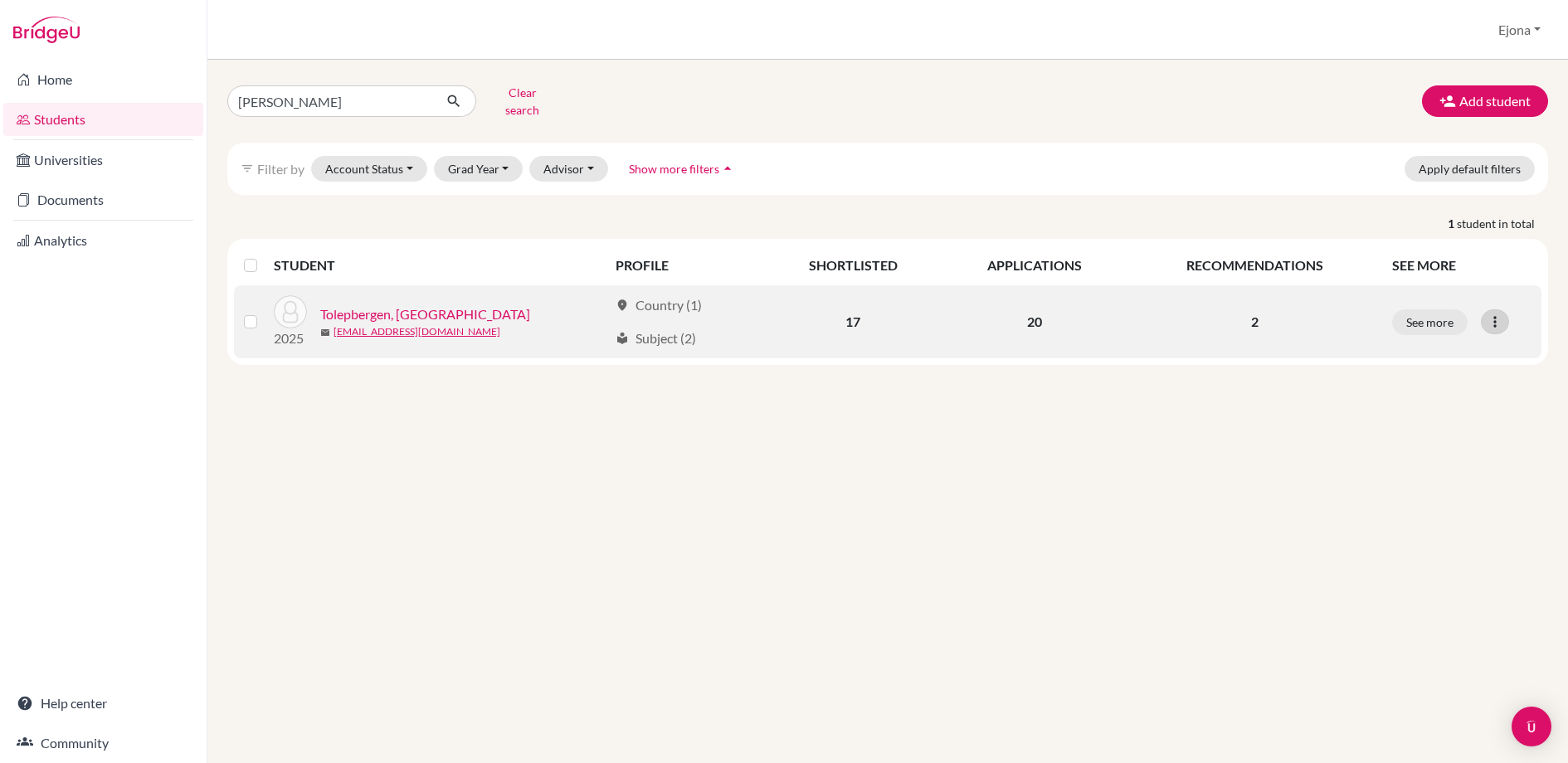
click at [1496, 314] on icon at bounding box center [1495, 321] width 16 height 16
click at [1435, 398] on button "Reset Password" at bounding box center [1422, 410] width 131 height 27
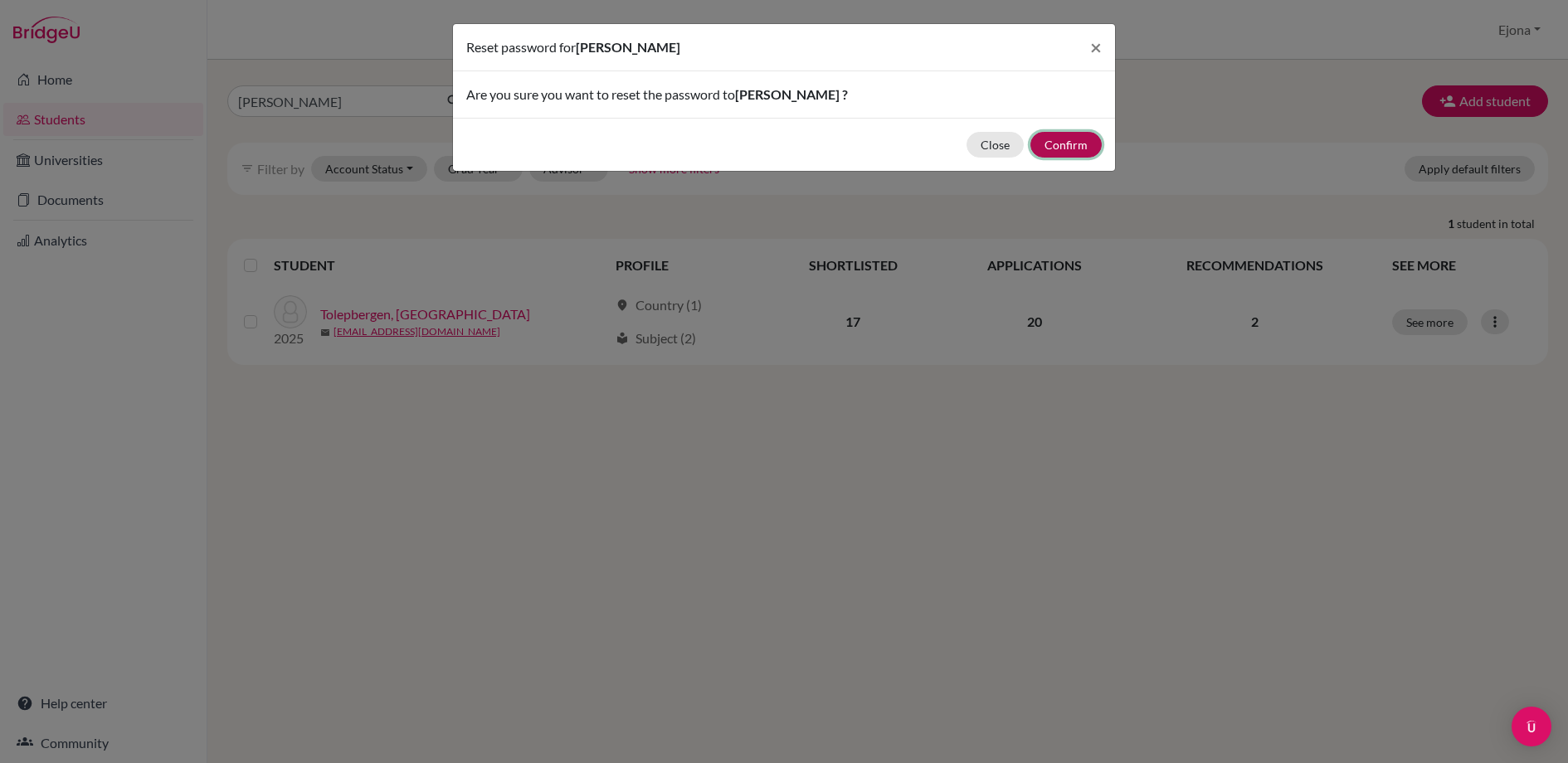
click at [1074, 143] on button "Confirm" at bounding box center [1066, 145] width 71 height 26
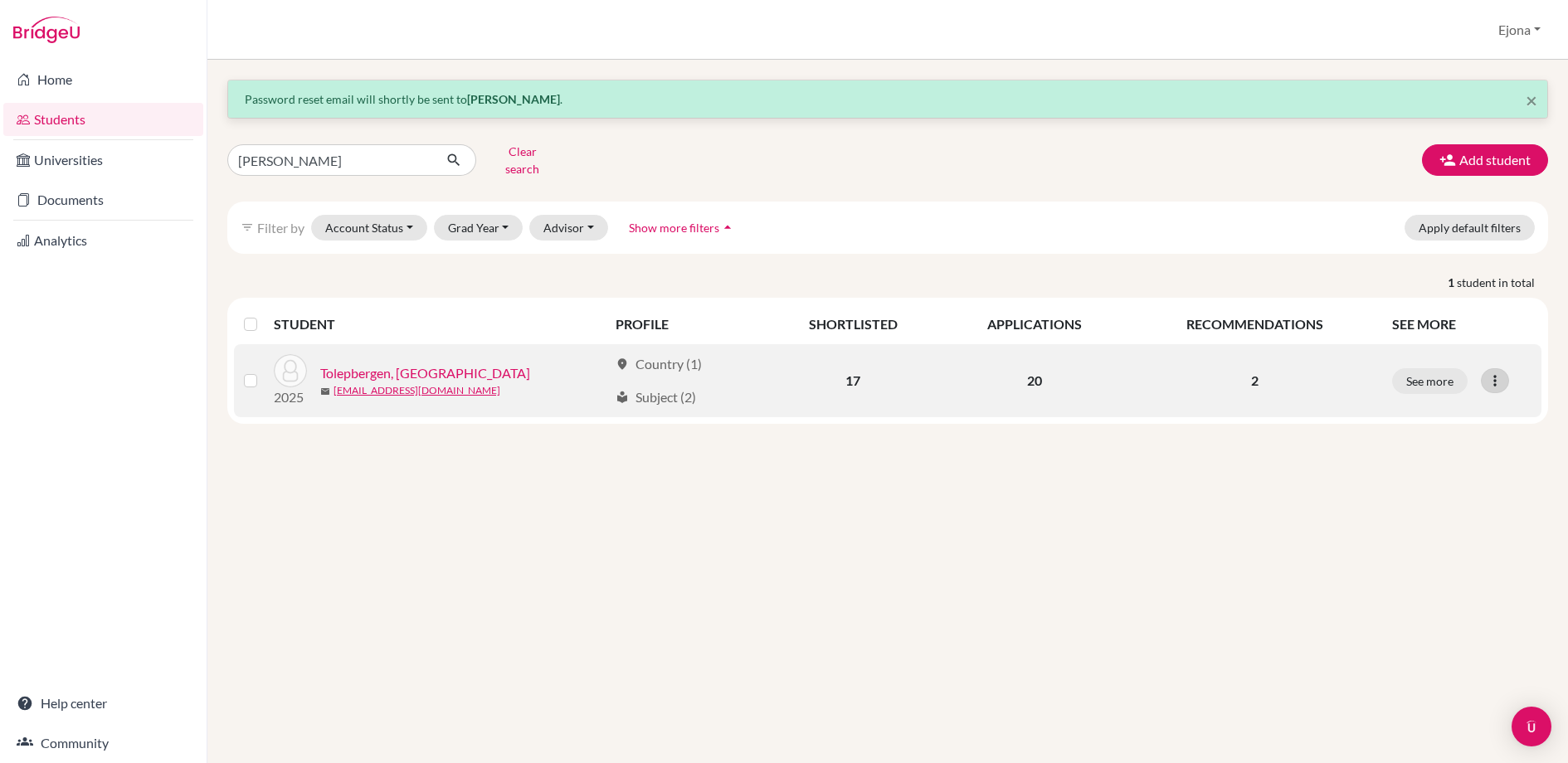
click at [1496, 372] on icon at bounding box center [1495, 380] width 16 height 16
click at [1438, 403] on button "Edit student" at bounding box center [1422, 416] width 131 height 27
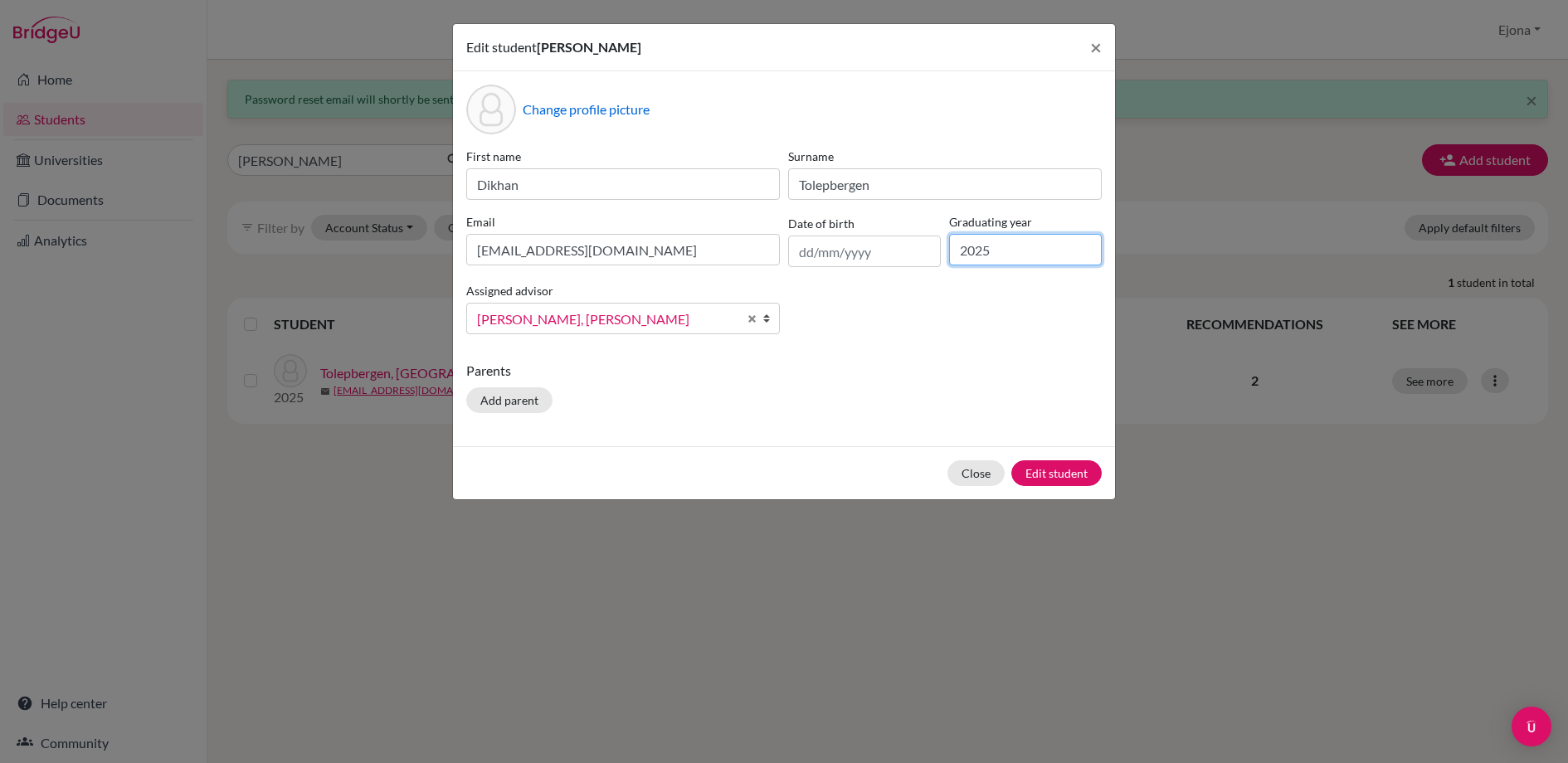
click at [1040, 240] on input "2025" at bounding box center [1026, 249] width 152 height 31
click at [1092, 44] on span "×" at bounding box center [1096, 47] width 11 height 24
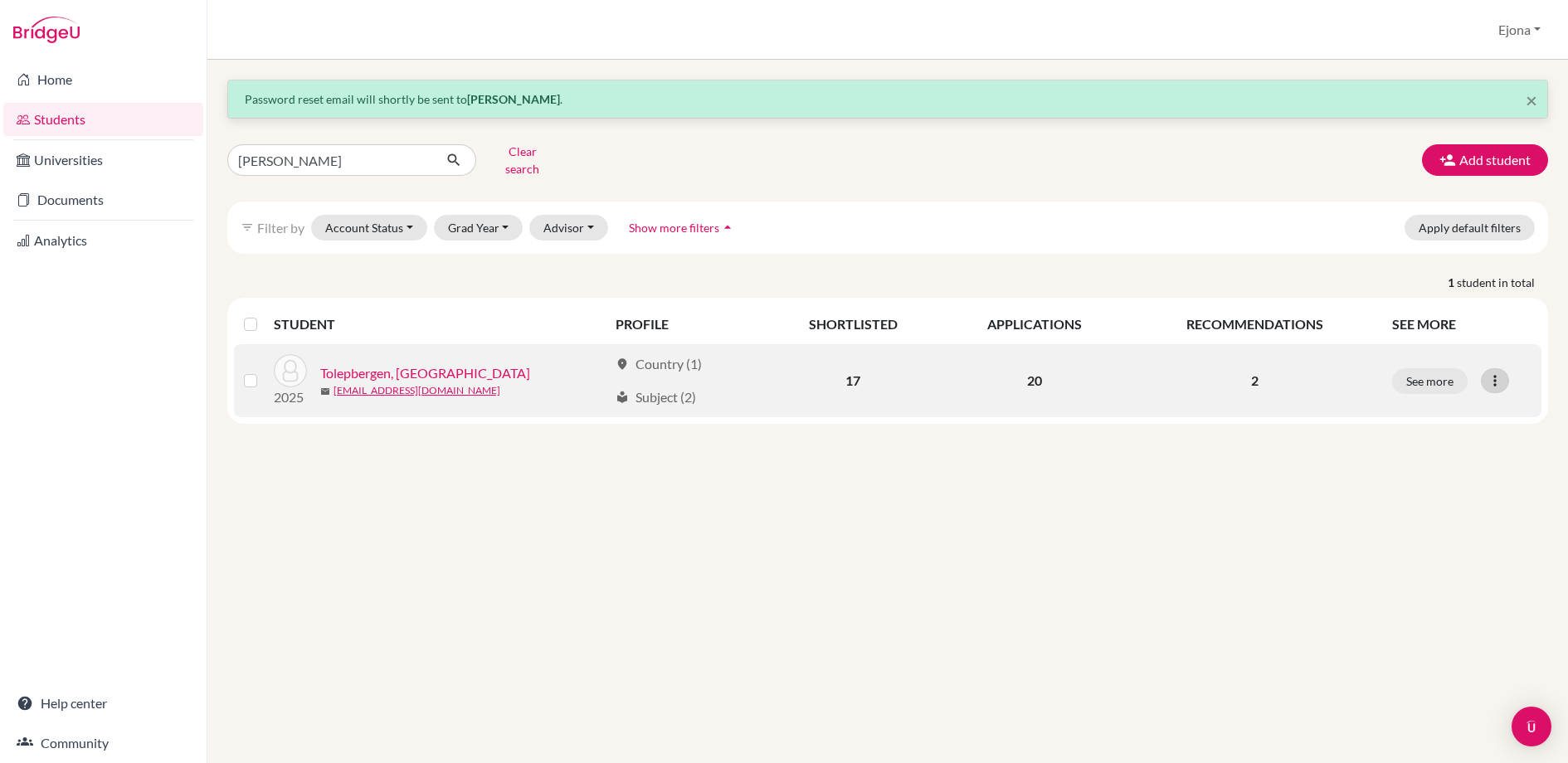
click at [1495, 372] on icon at bounding box center [1495, 380] width 16 height 16
click at [1422, 403] on button "Edit student" at bounding box center [1422, 416] width 131 height 27
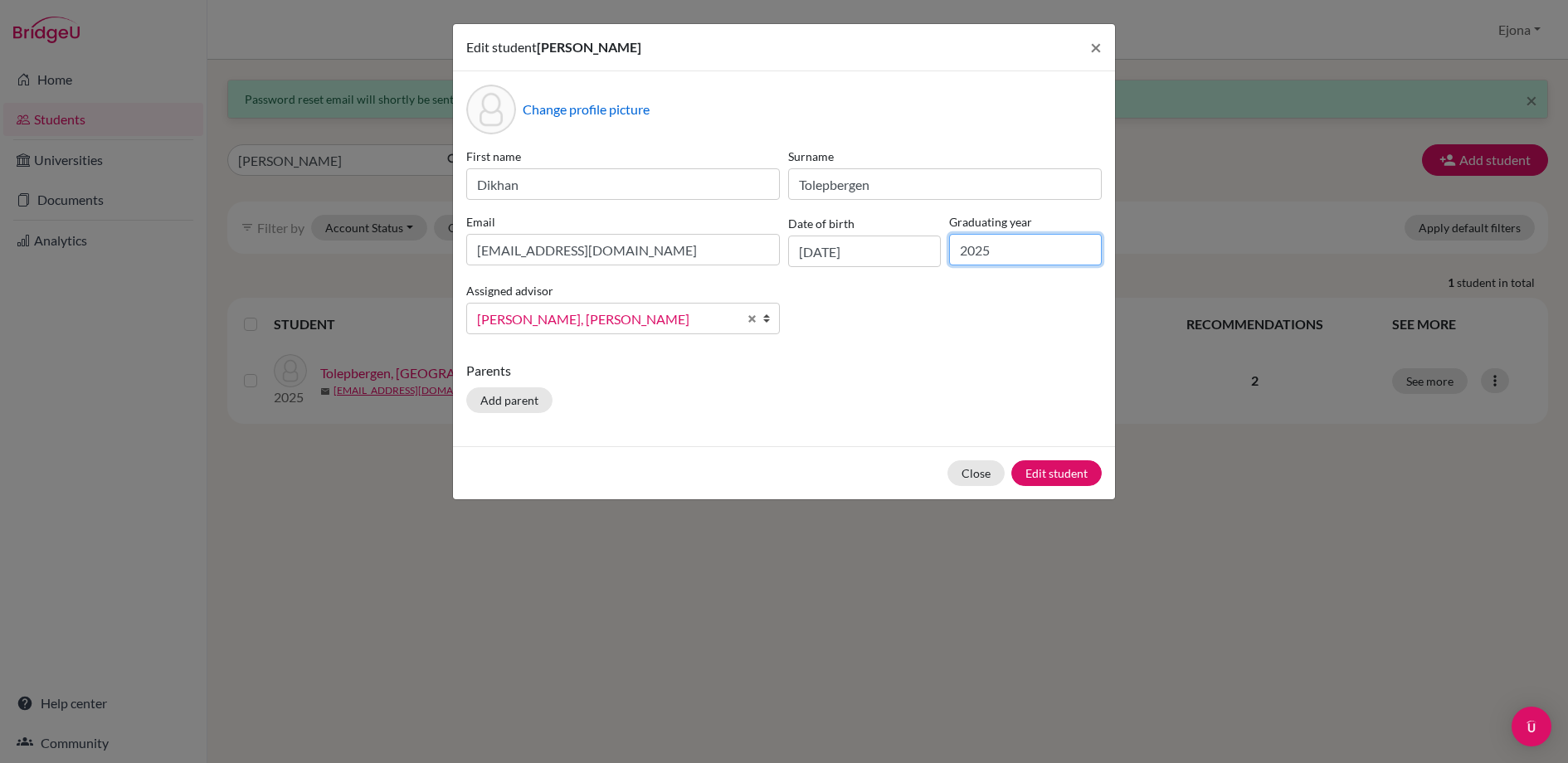
click at [1021, 242] on input "2025" at bounding box center [1026, 249] width 152 height 31
click at [1092, 49] on span "×" at bounding box center [1096, 47] width 11 height 24
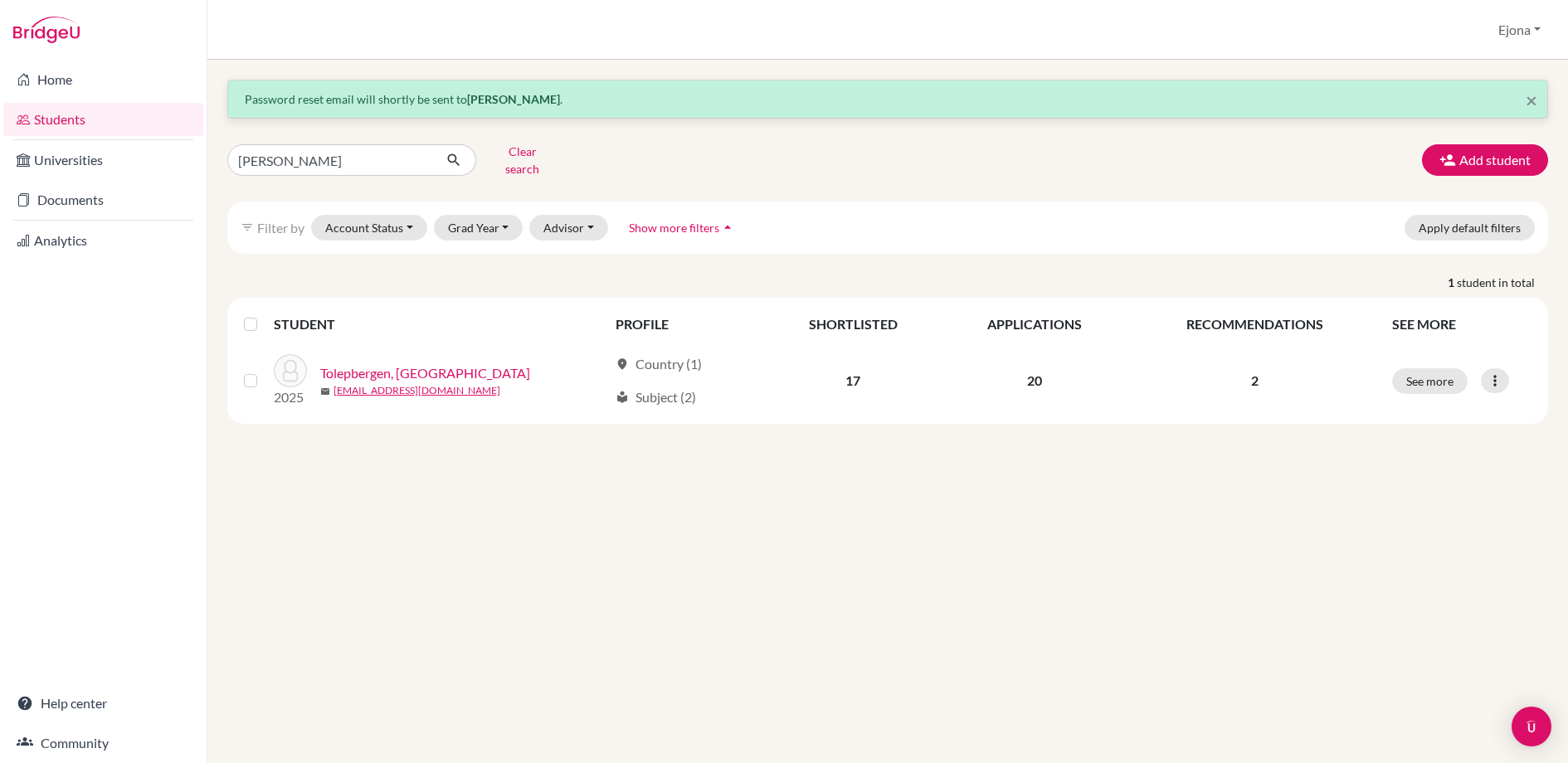
click at [1169, 29] on div "Students overview Ejona Profile School Settings Admin Schools Users Common App …" at bounding box center [887, 29] width 1361 height 60
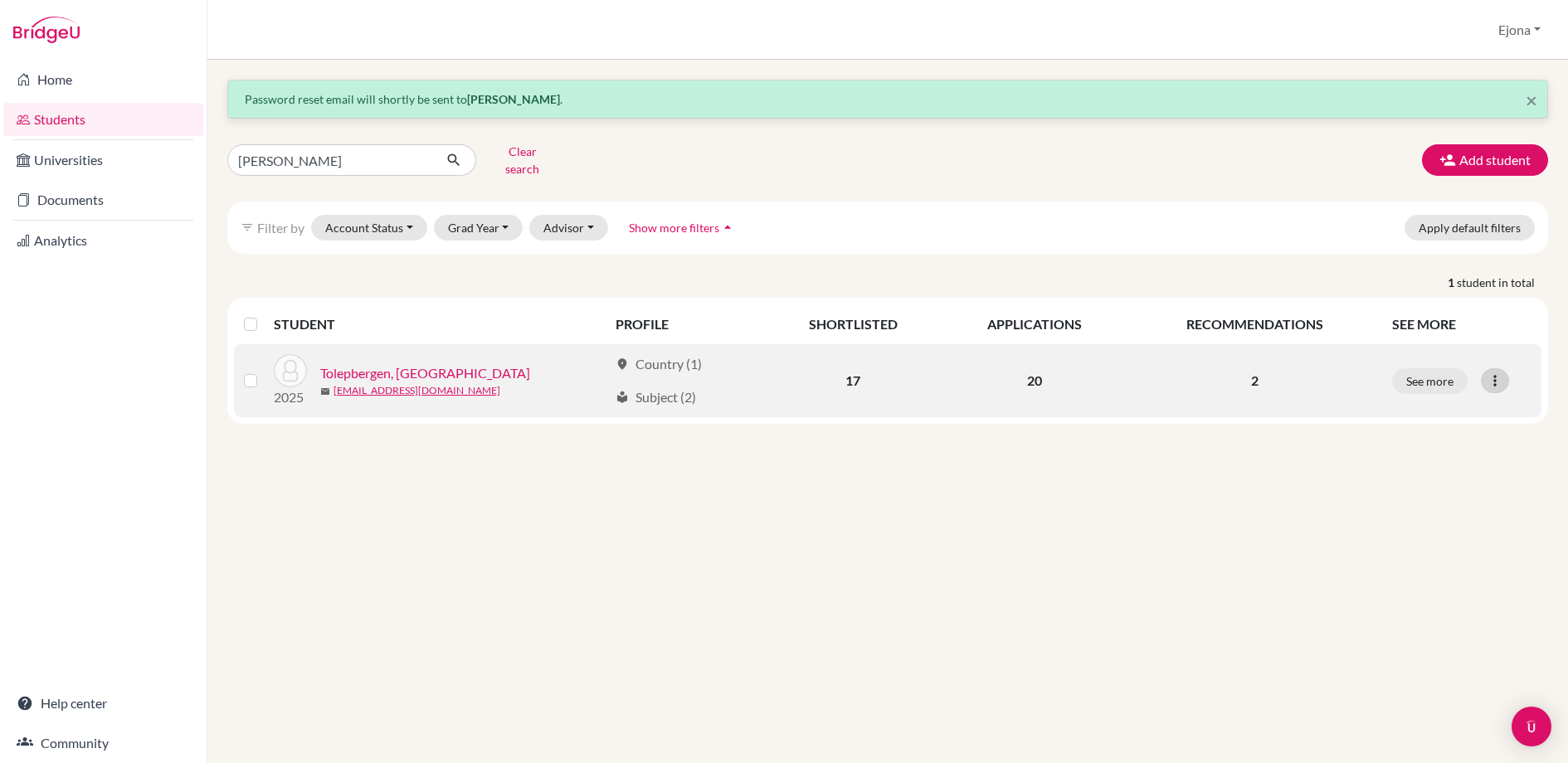
click at [1498, 372] on icon at bounding box center [1495, 380] width 16 height 16
click at [1438, 403] on button "Edit student" at bounding box center [1422, 416] width 131 height 27
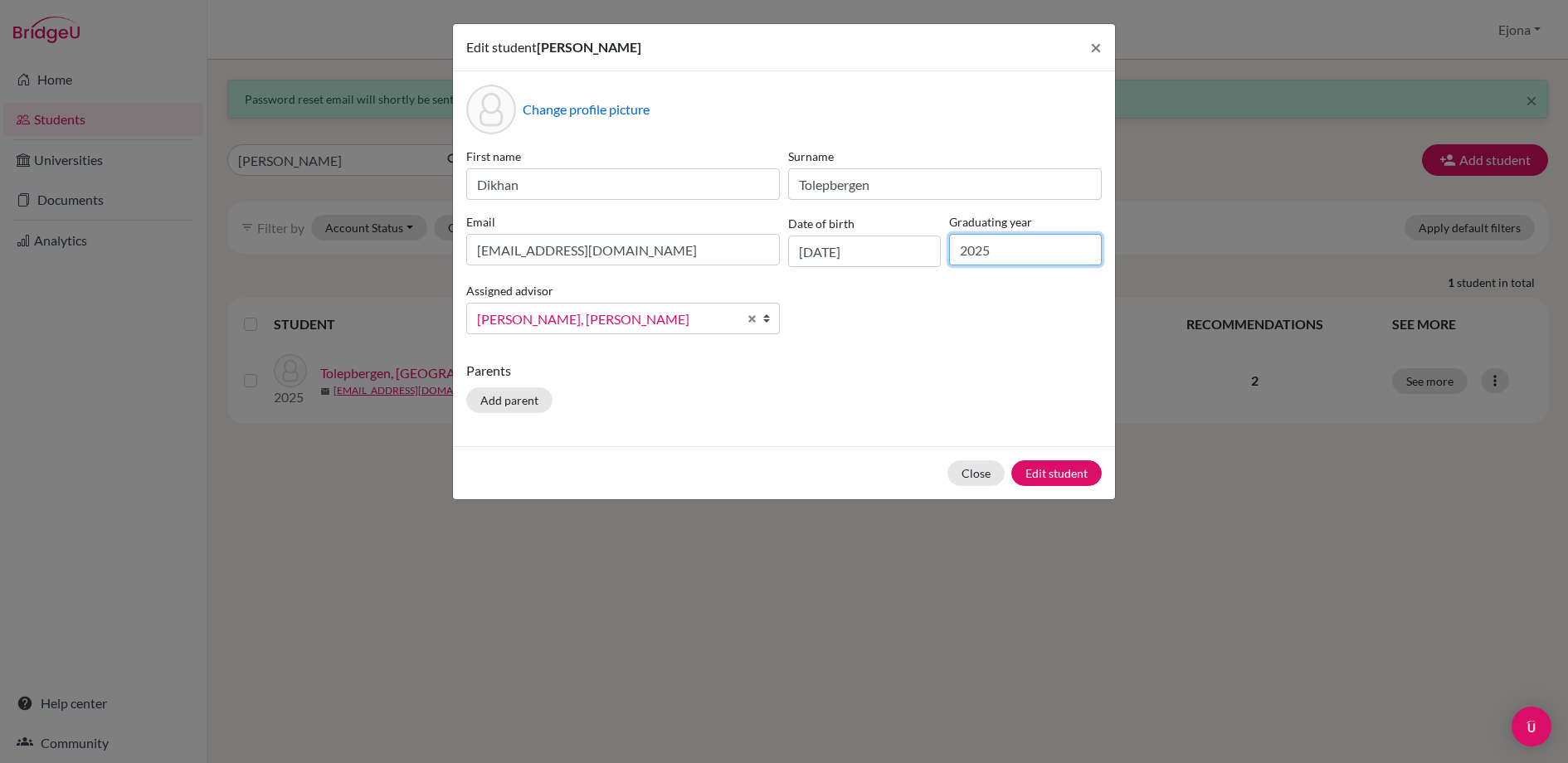
click at [1035, 247] on input "2025" at bounding box center [1026, 249] width 152 height 31
type input "2026"
click at [1065, 476] on button "Edit student" at bounding box center [1057, 474] width 90 height 26
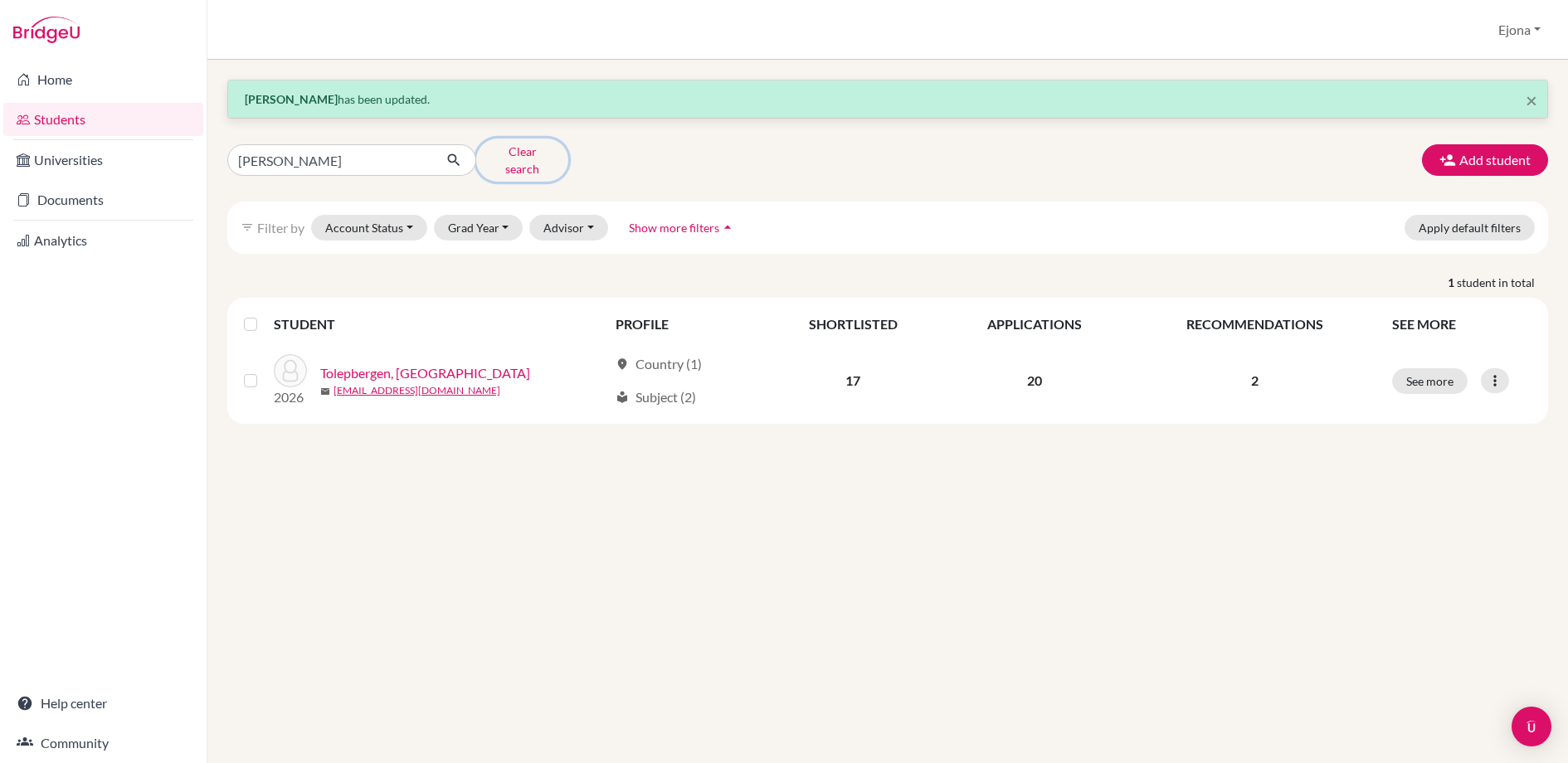
click at [523, 155] on button "Clear search" at bounding box center [522, 160] width 92 height 43
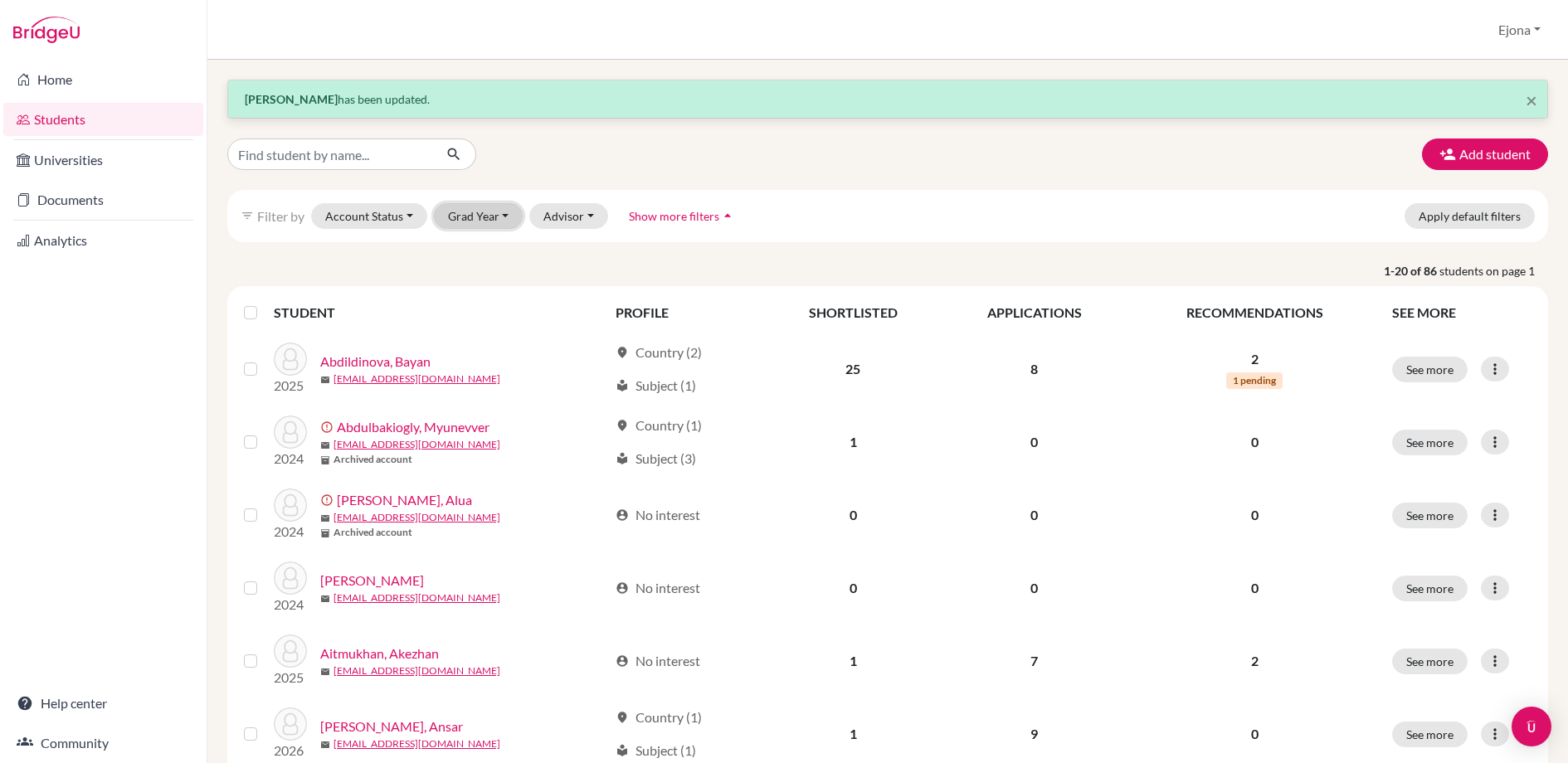
click at [483, 206] on button "Grad Year" at bounding box center [478, 217] width 89 height 26
click at [483, 246] on span "2026" at bounding box center [470, 251] width 29 height 20
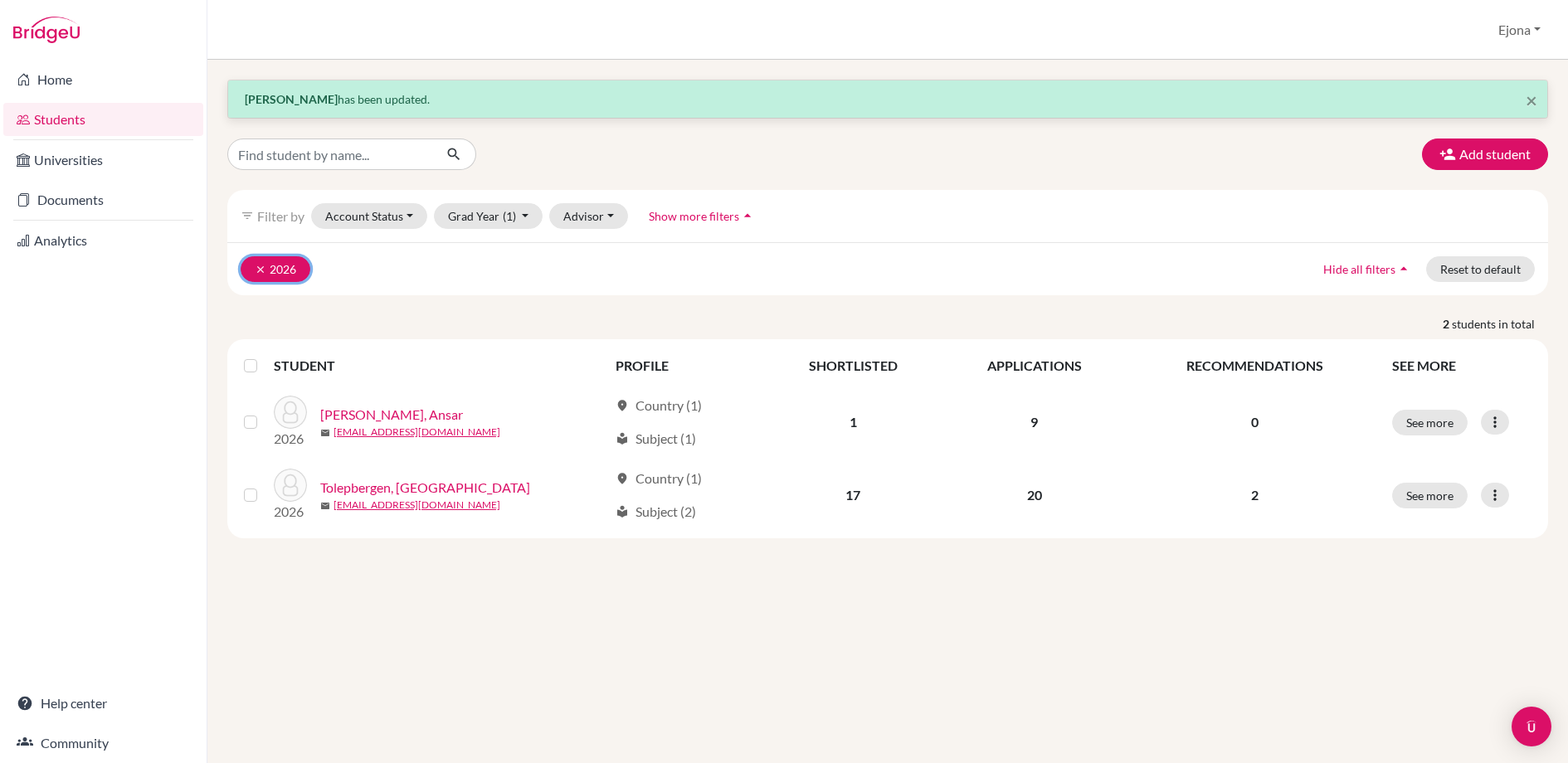
click at [252, 269] on button "clear 2026" at bounding box center [275, 269] width 69 height 26
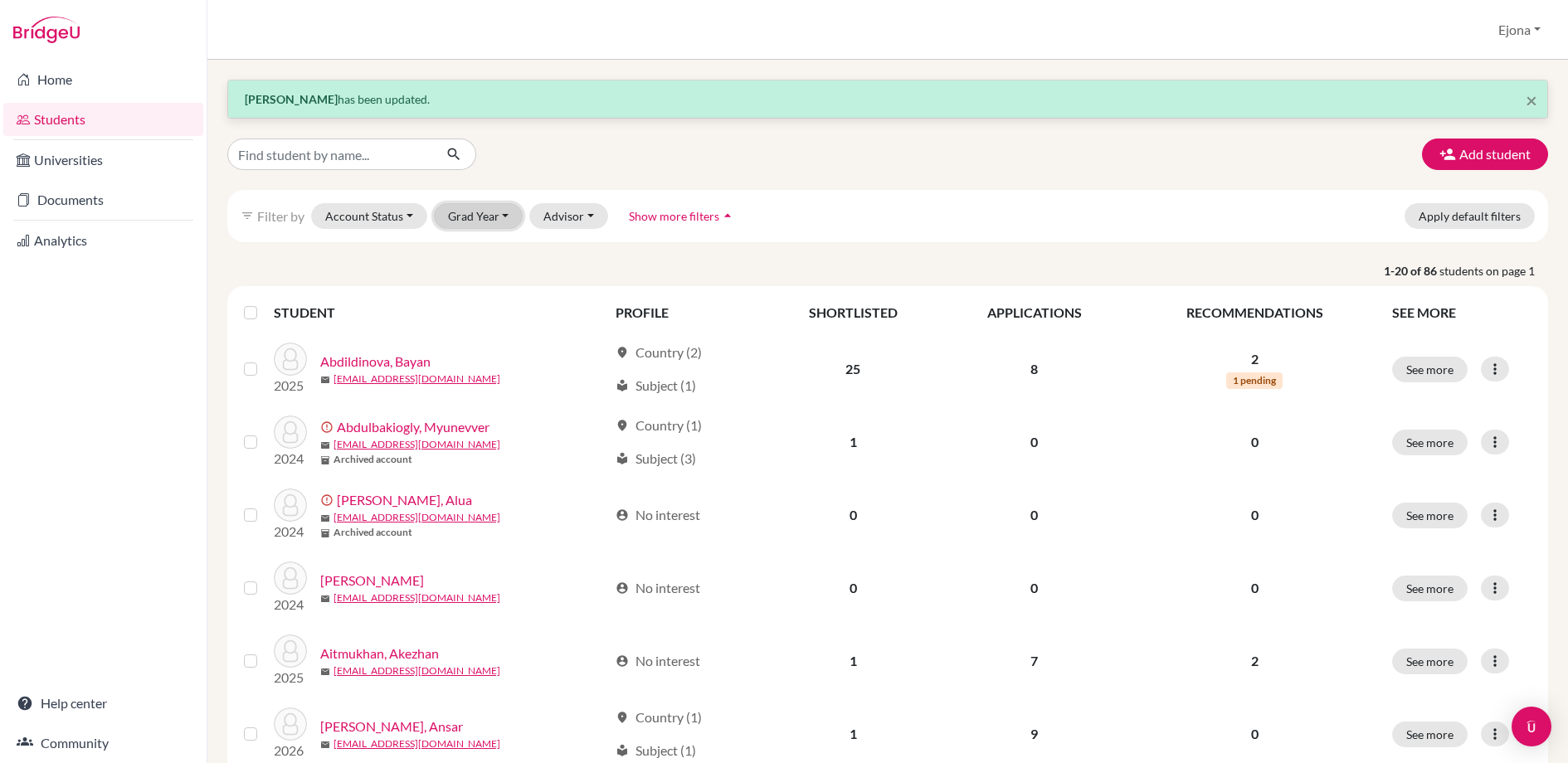
click at [487, 214] on button "Grad Year" at bounding box center [478, 217] width 89 height 26
click at [479, 269] on span "2025" at bounding box center [470, 277] width 29 height 20
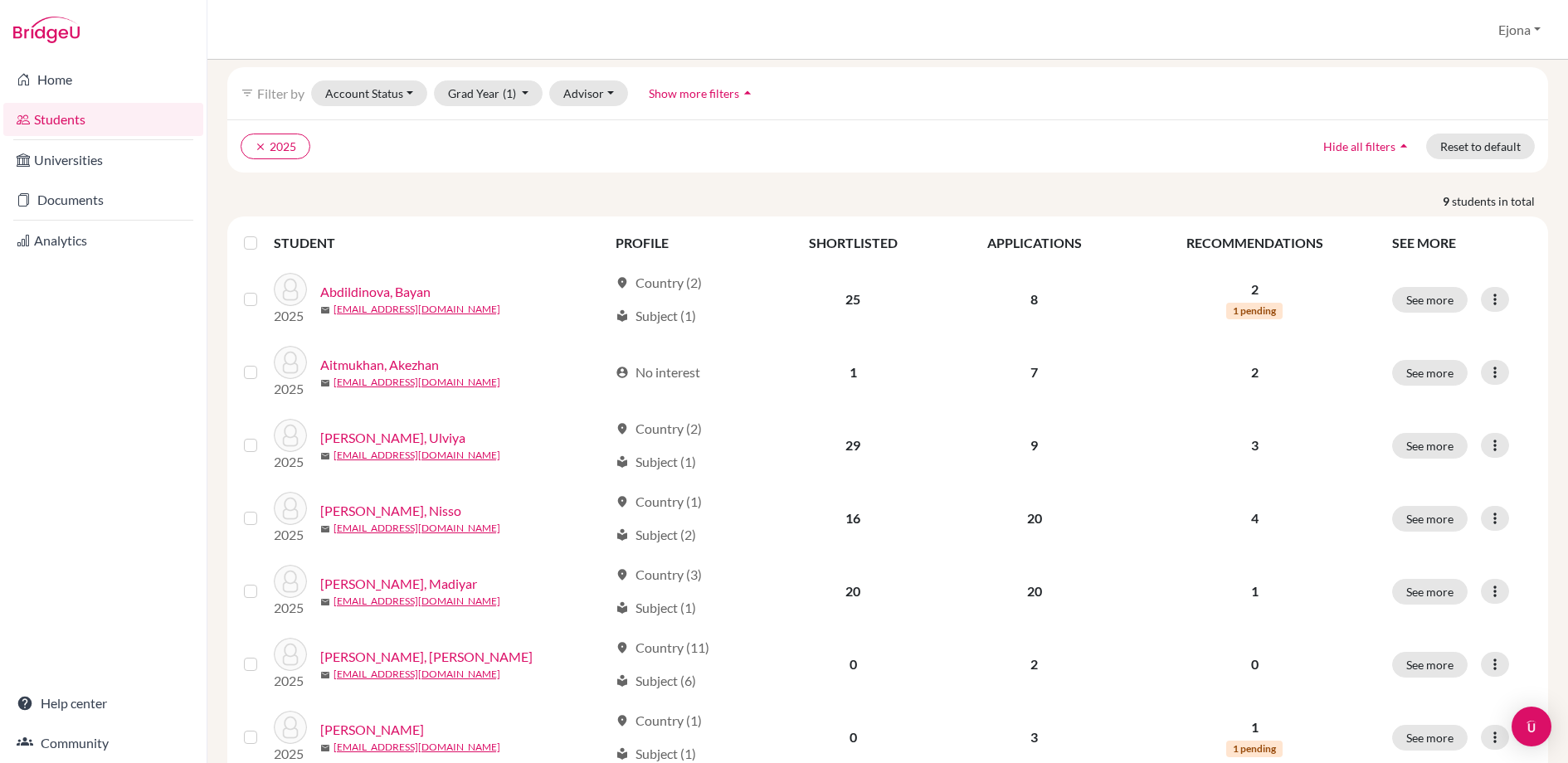
scroll to position [133, 0]
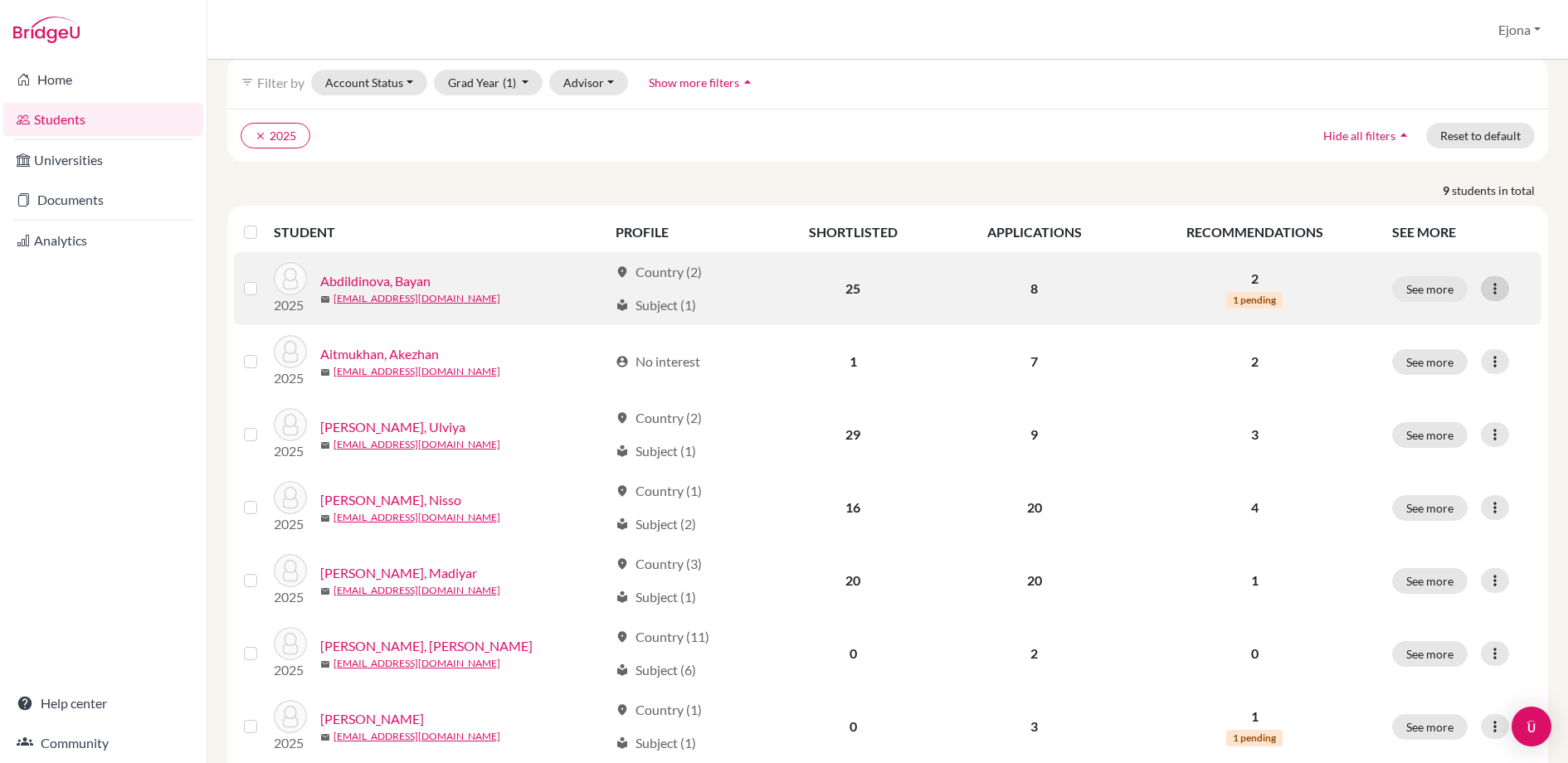
click at [1498, 288] on icon at bounding box center [1495, 288] width 16 height 16
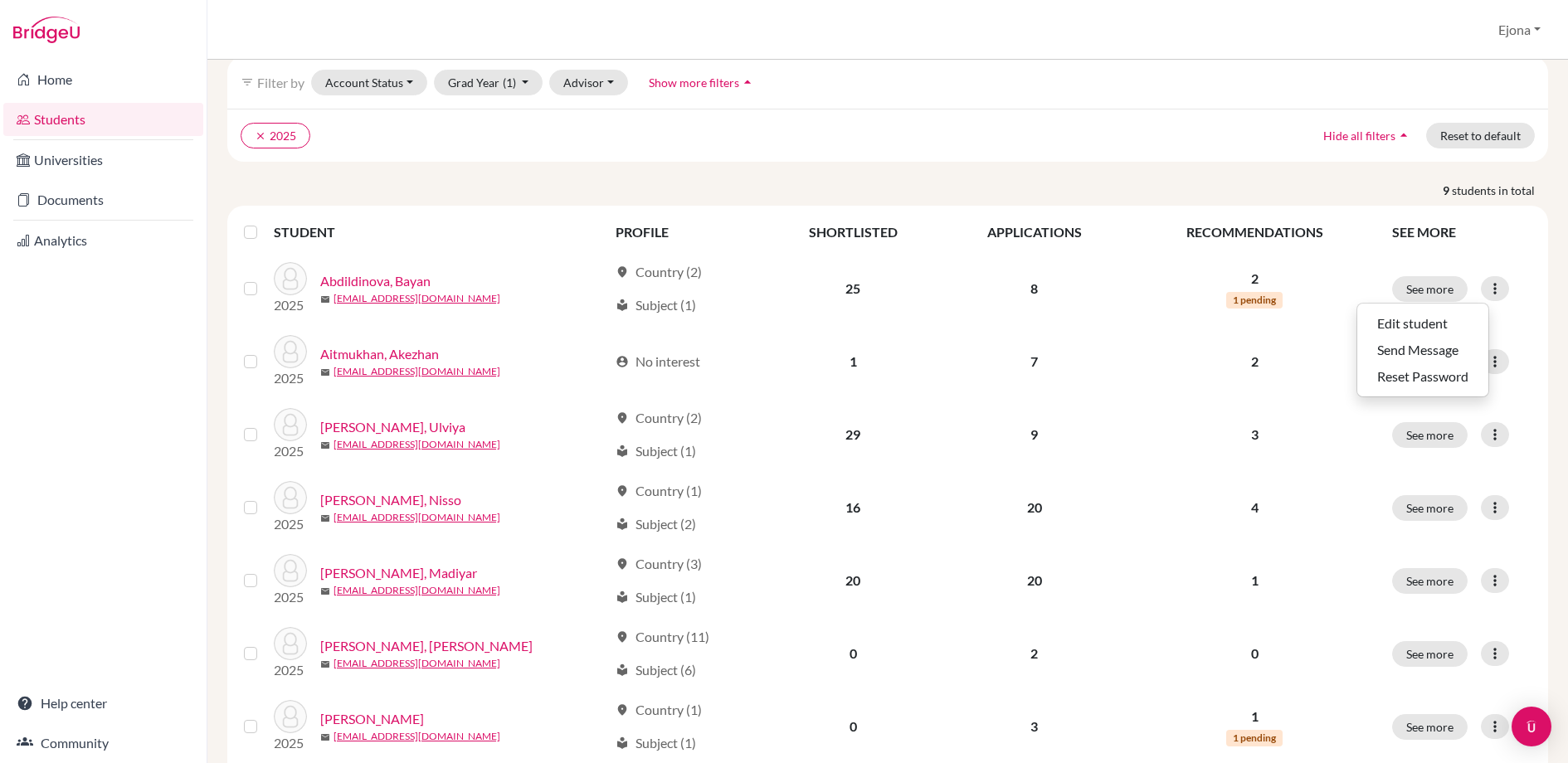
click at [1133, 136] on ul "clear 2025" at bounding box center [726, 136] width 971 height 26
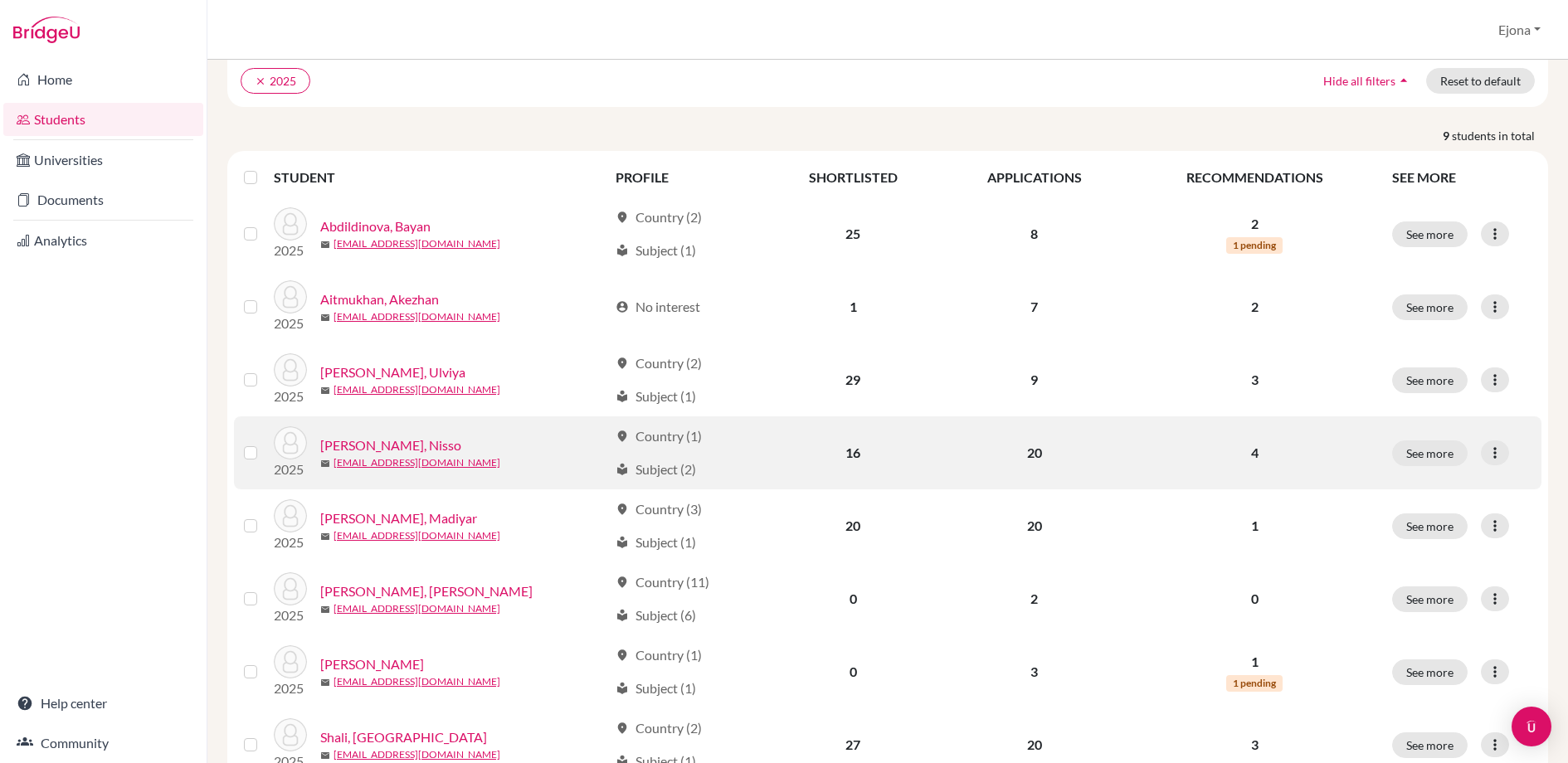
scroll to position [198, 0]
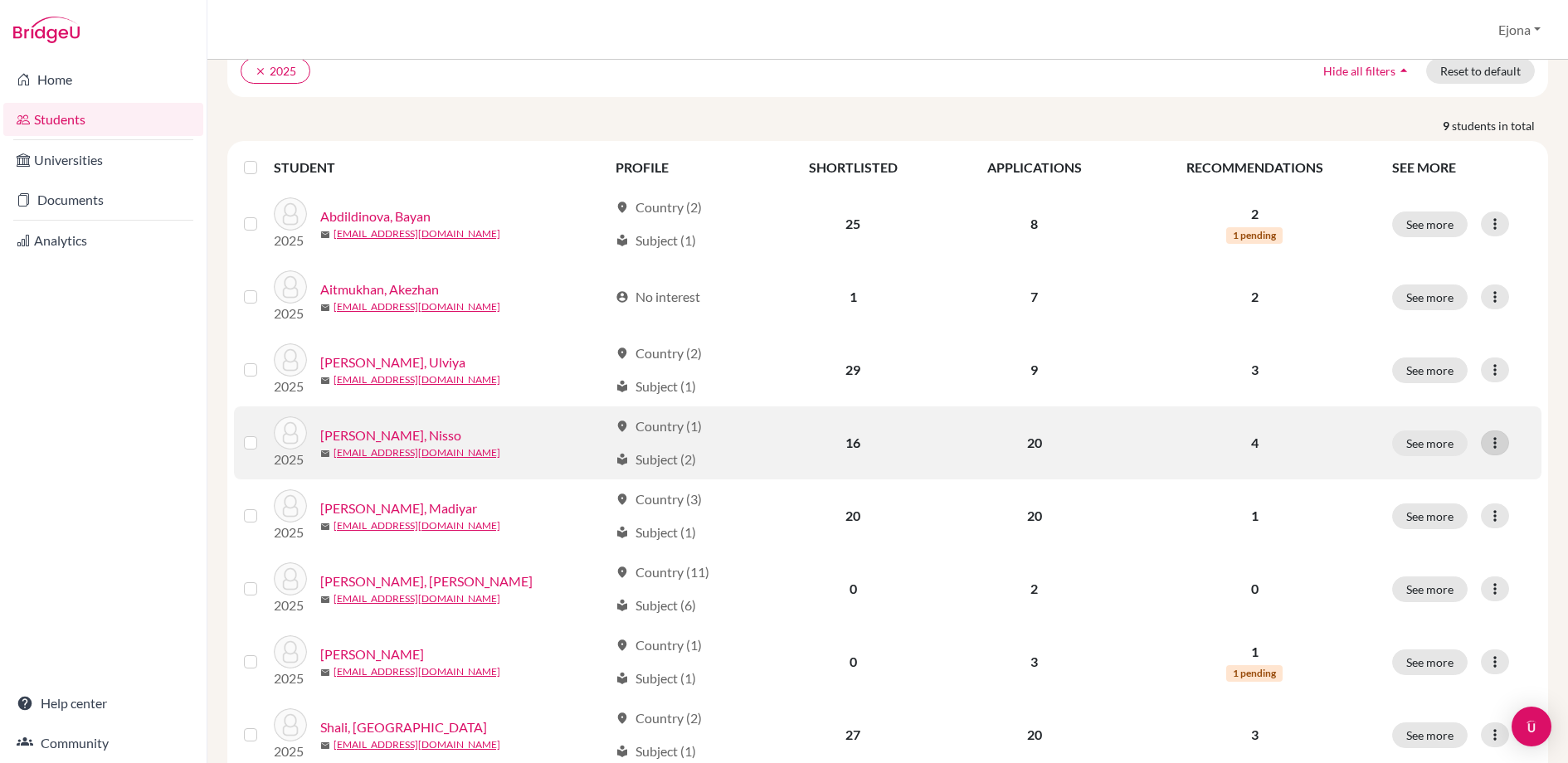
click at [1500, 443] on icon at bounding box center [1495, 443] width 16 height 16
click at [1431, 477] on button "Edit student" at bounding box center [1422, 477] width 131 height 27
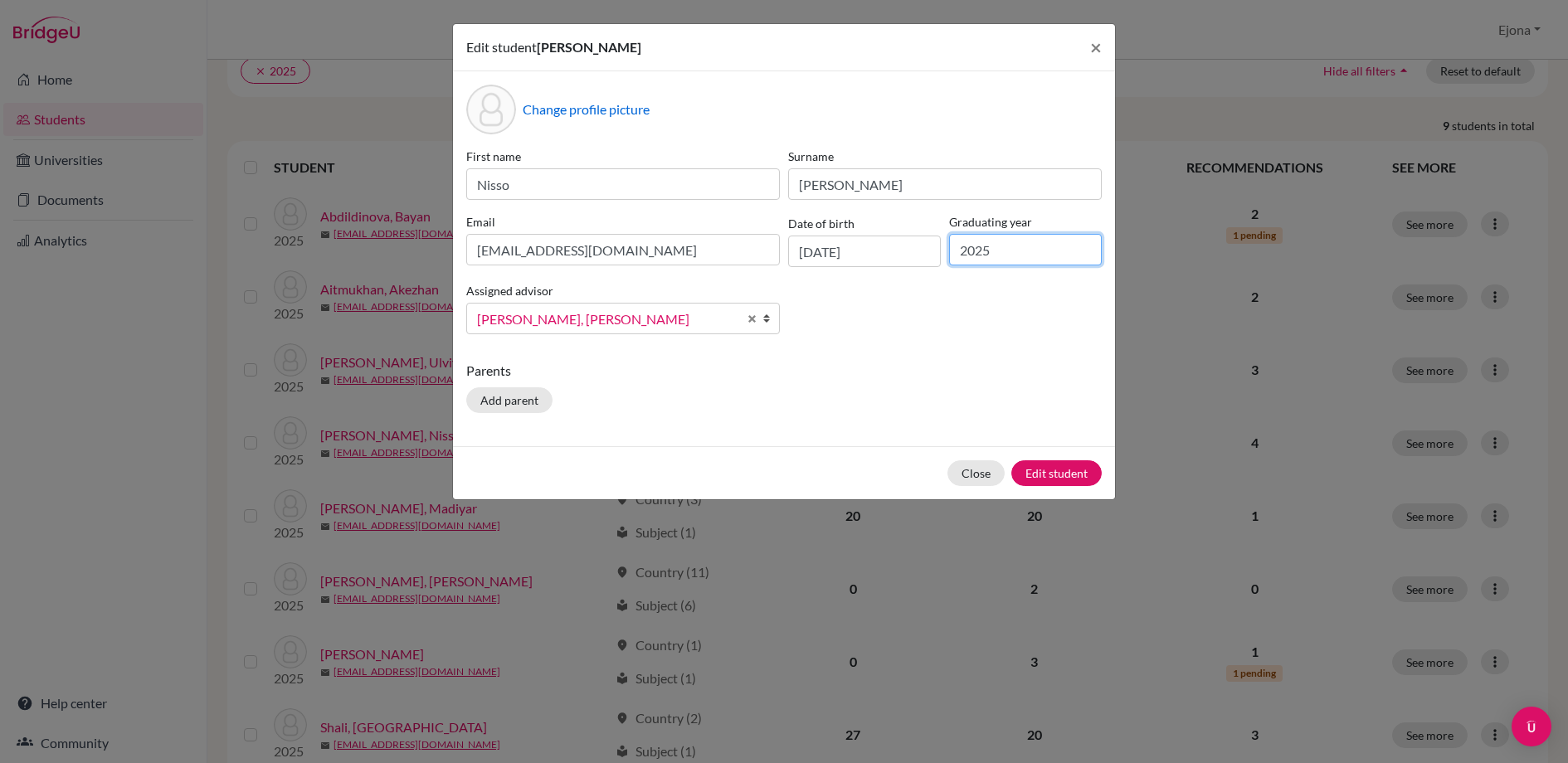
click at [1047, 250] on input "2025" at bounding box center [1026, 249] width 152 height 31
type input "2026"
click at [1053, 320] on div "First name Nisso Surname Jetibayeva Email njet07@gmail.com Date of birth 24/08/…" at bounding box center [784, 248] width 644 height 200
click at [1083, 473] on button "Edit student" at bounding box center [1057, 474] width 90 height 26
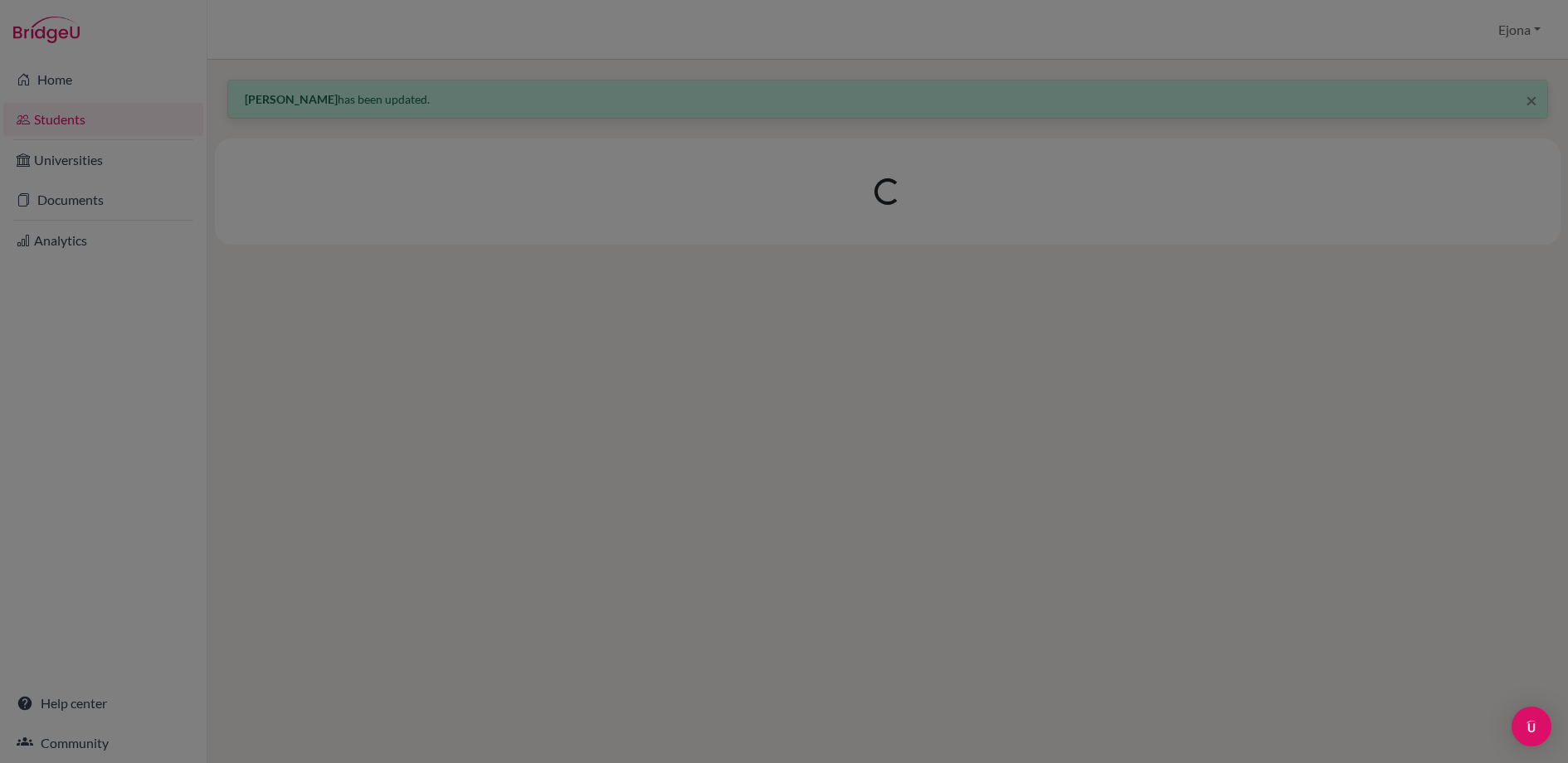
scroll to position [0, 0]
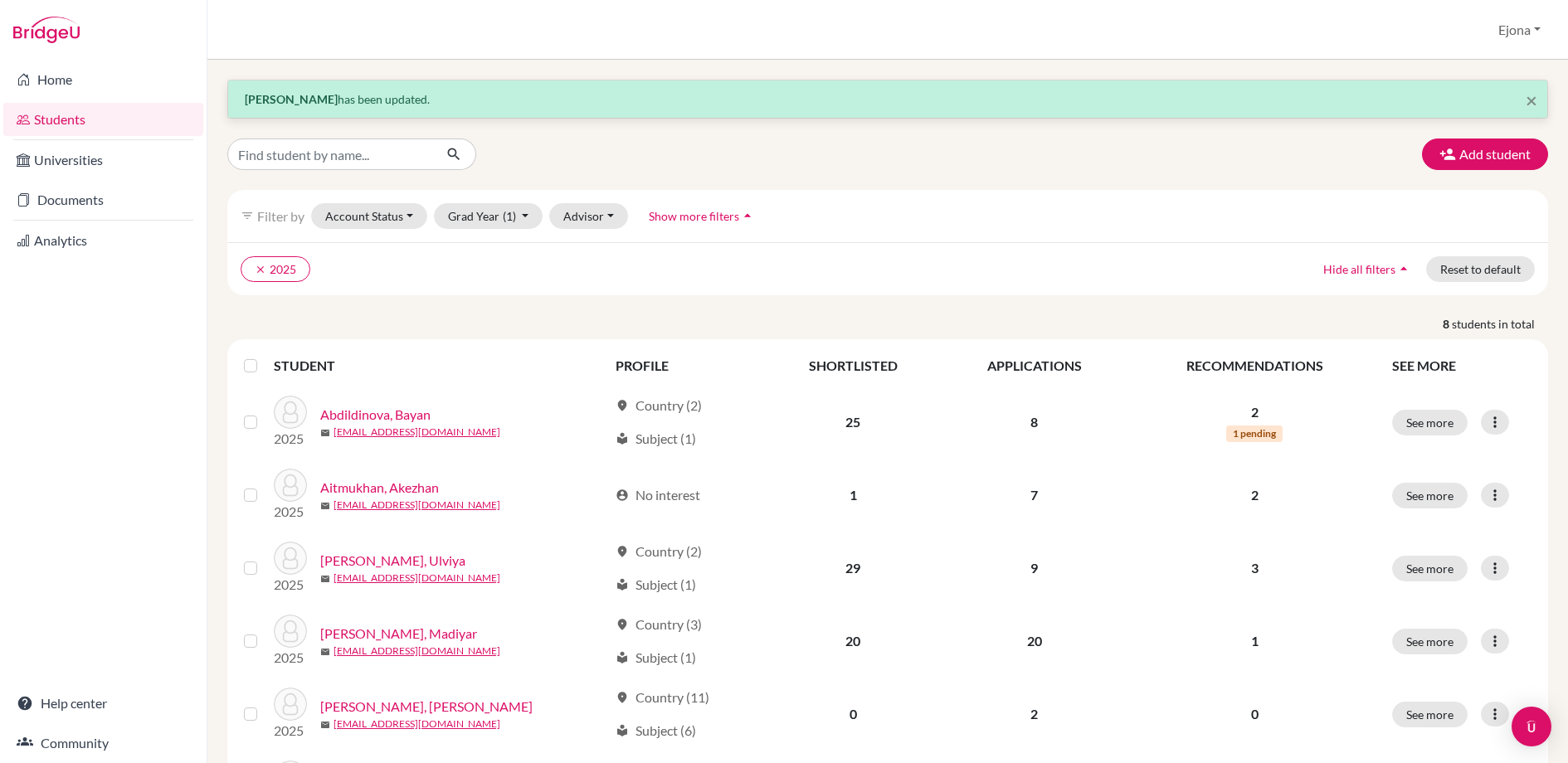
drag, startPoint x: 1349, startPoint y: 42, endPoint x: 1376, endPoint y: 32, distance: 28.8
click at [1349, 42] on div "Students overview Ejona Profile School Settings Admin Schools Users Common App …" at bounding box center [887, 29] width 1361 height 60
click at [1512, 31] on button "Ejona" at bounding box center [1519, 29] width 57 height 31
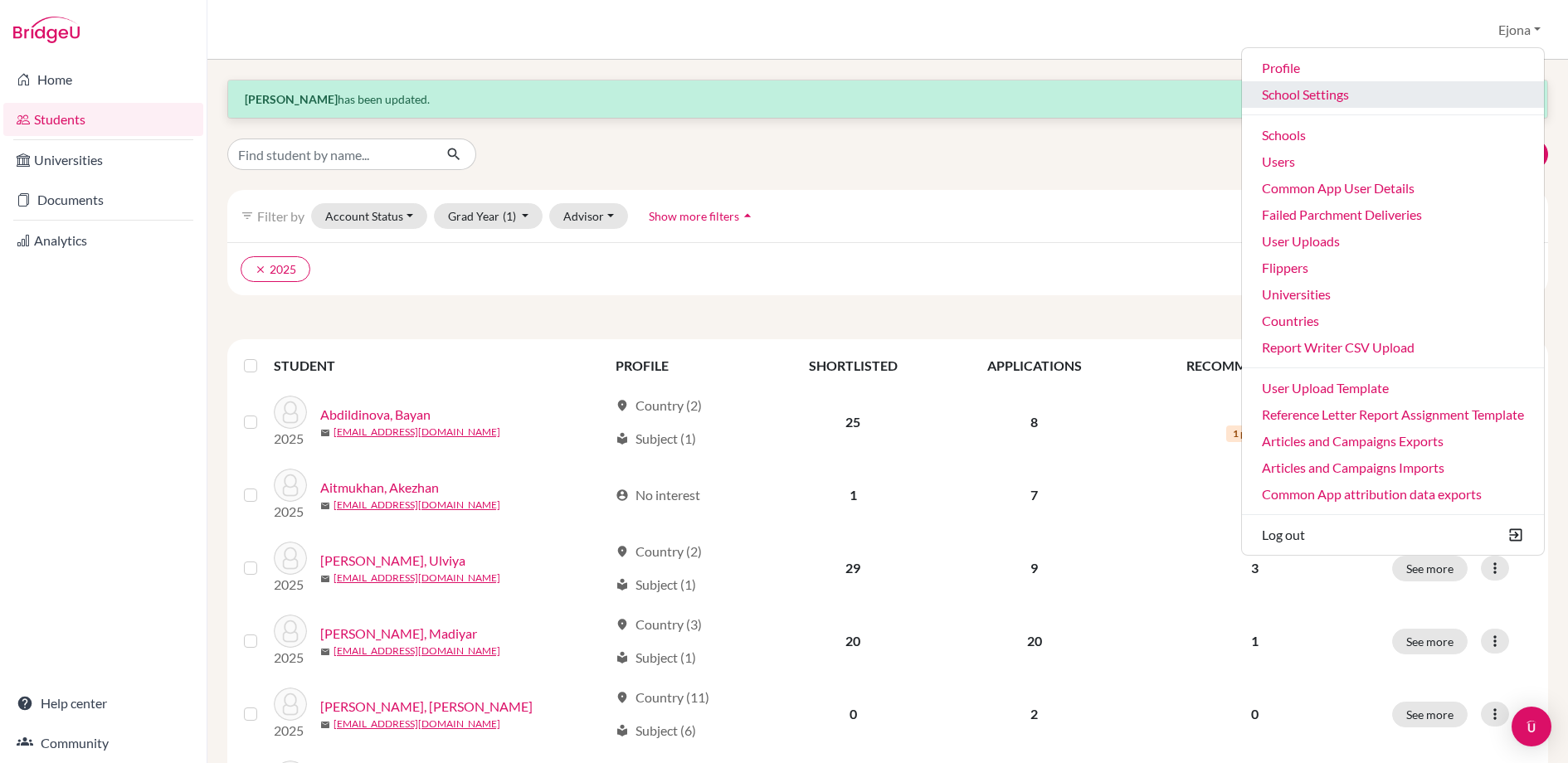
click at [1298, 95] on link "School Settings" at bounding box center [1393, 94] width 302 height 27
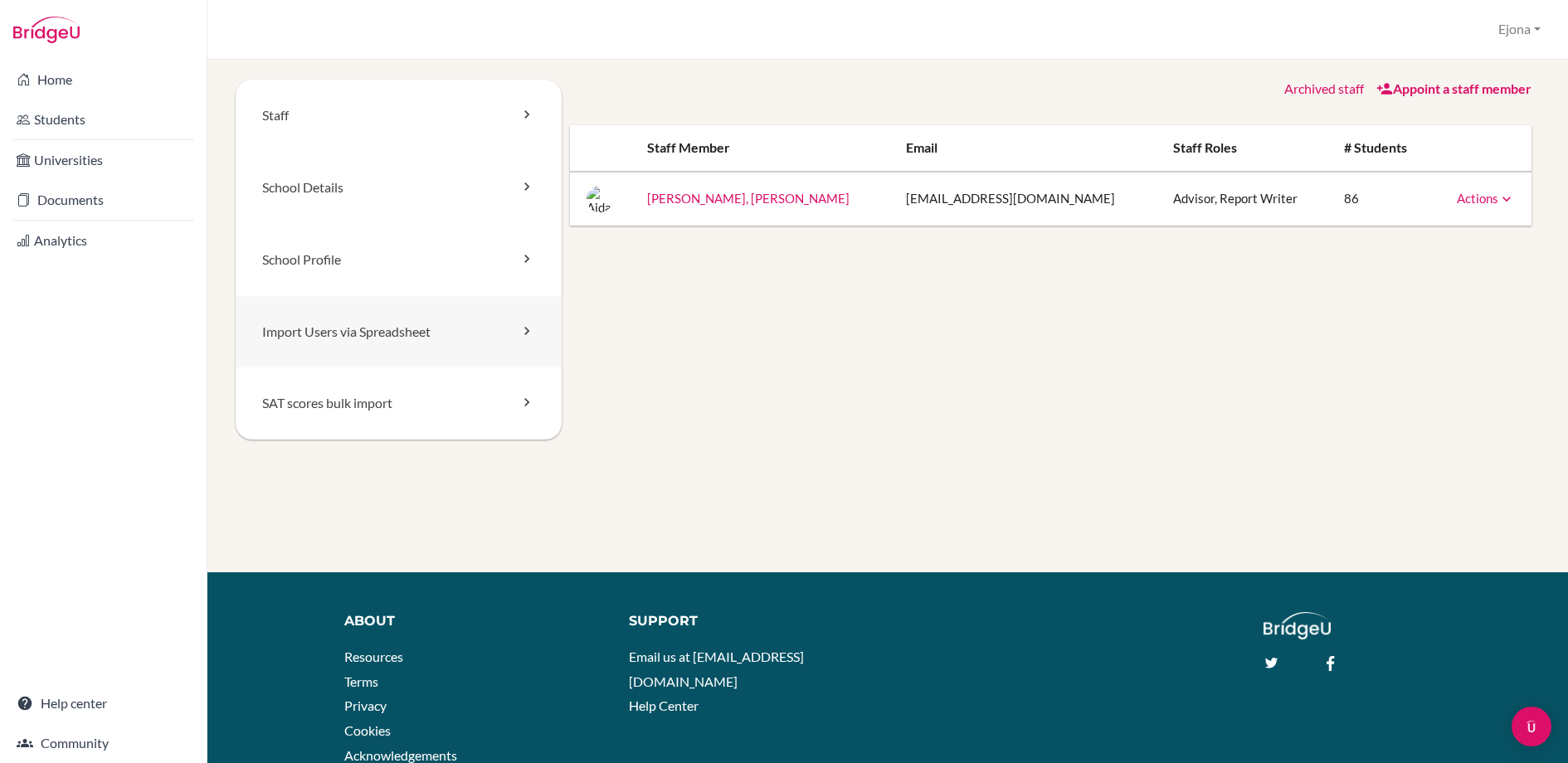
click at [385, 335] on link "Import Users via Spreadsheet" at bounding box center [398, 332] width 326 height 72
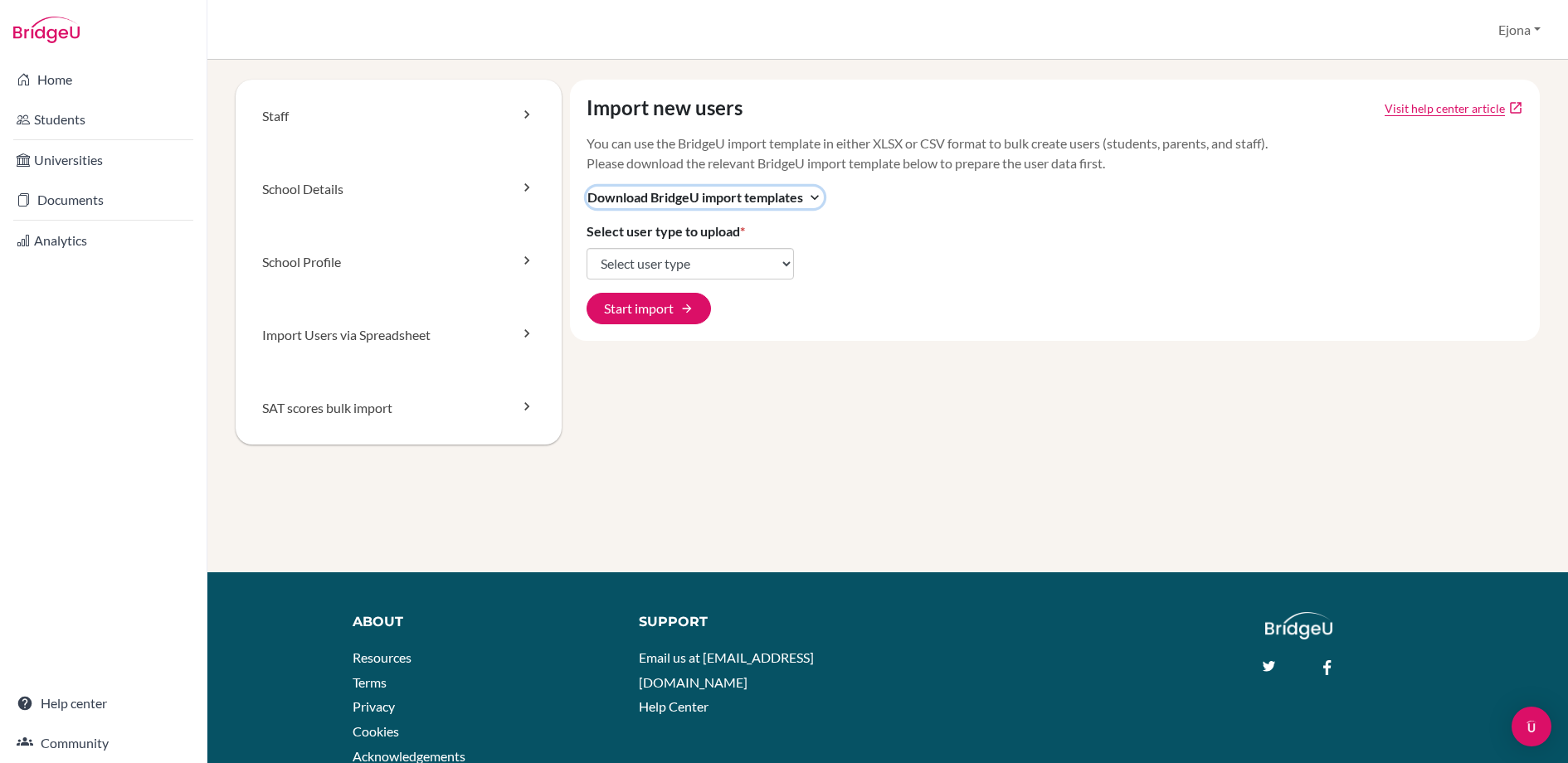
click at [792, 199] on span "Download BridgeU import templates" at bounding box center [695, 197] width 216 height 20
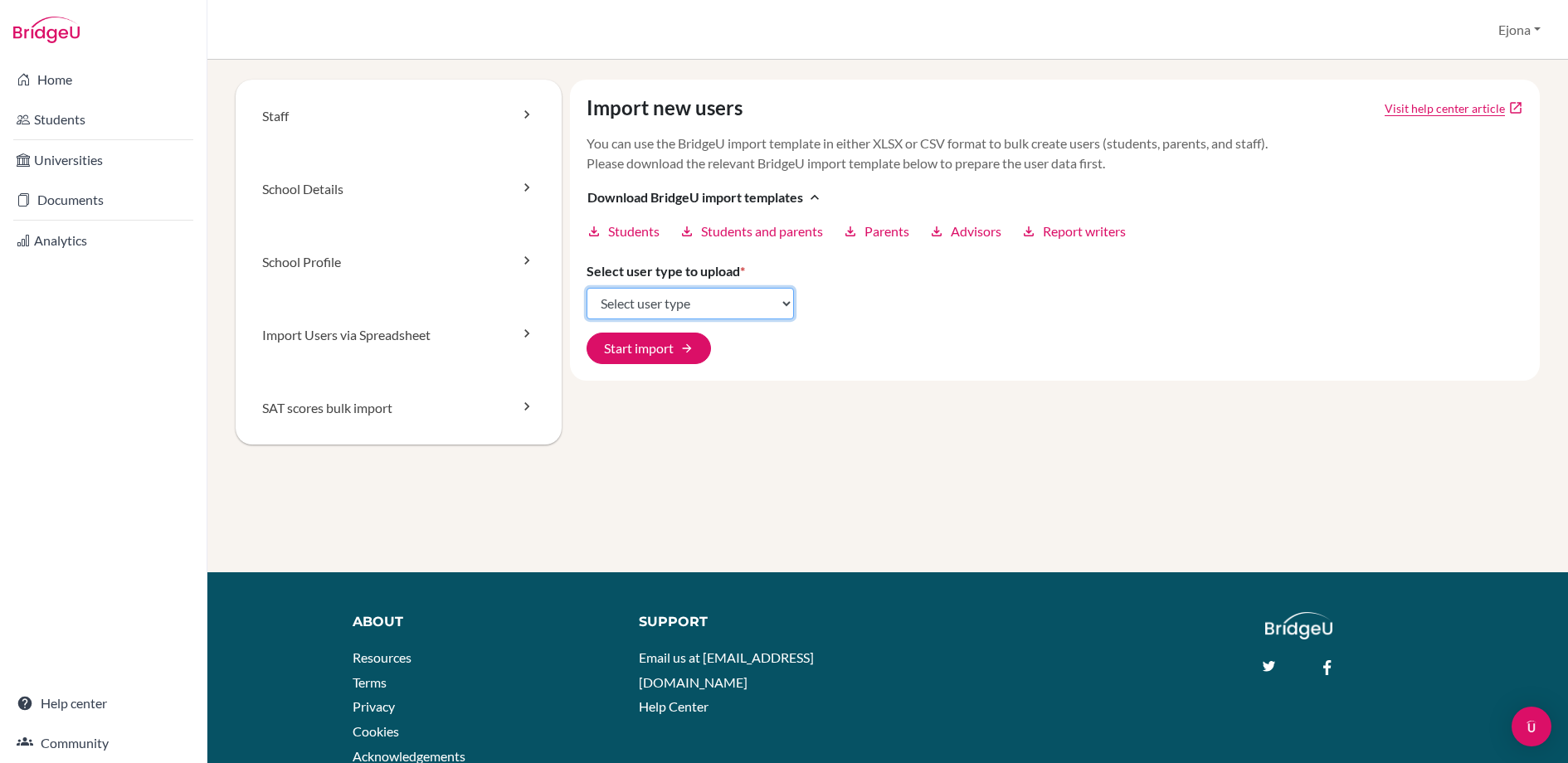
click at [766, 303] on select "Select user type Students Students and parents Parents Advisors Report writers" at bounding box center [690, 303] width 207 height 31
select select "students"
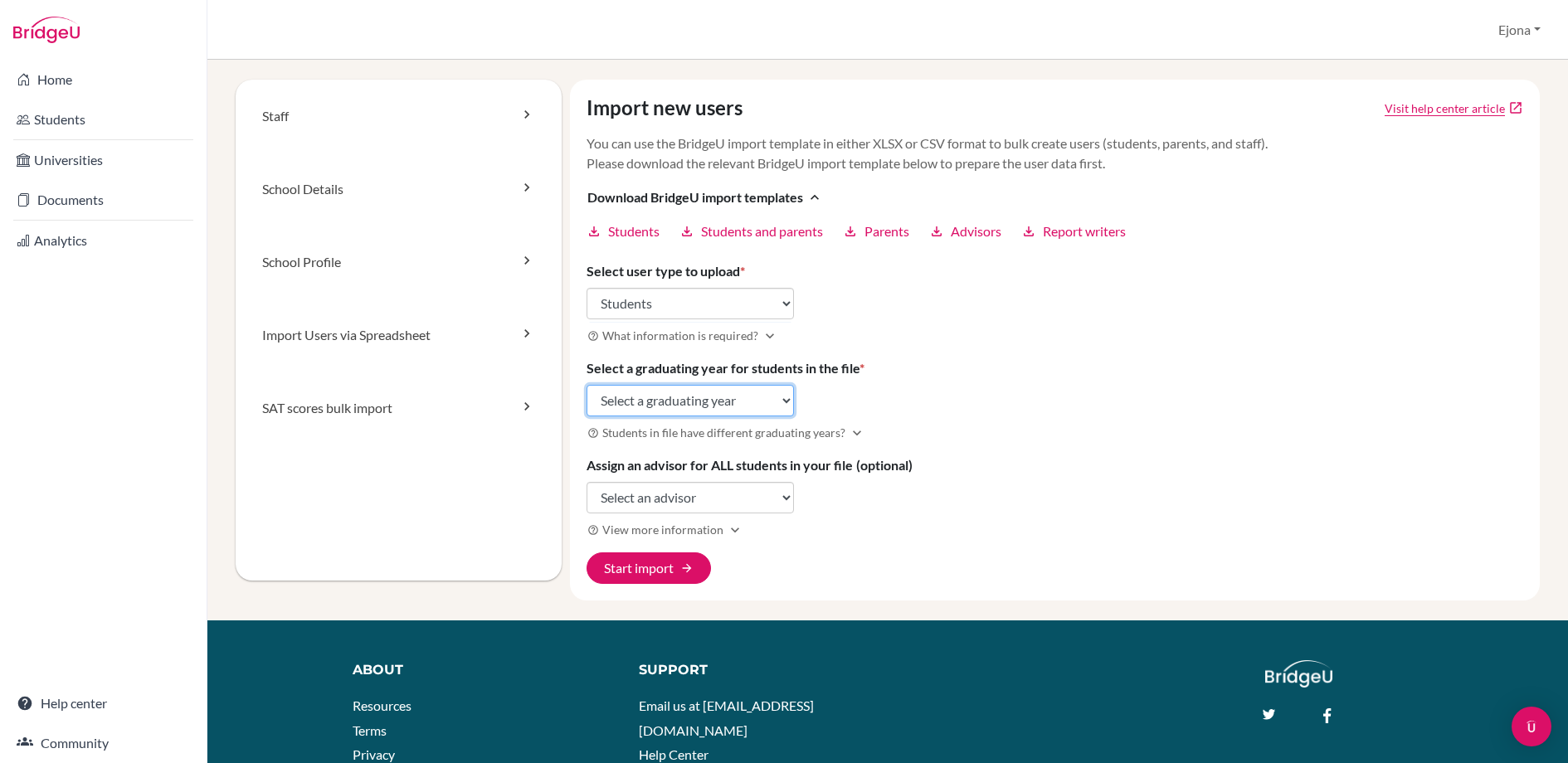
click at [743, 393] on select "Select a graduating year 2024 2025 2026 2027 2028 2029" at bounding box center [690, 400] width 207 height 31
select select "2026"
click at [777, 494] on select "Select an advisor Aidana Kurmanali" at bounding box center [690, 498] width 207 height 31
select select "252512"
click at [704, 531] on span "View more information" at bounding box center [663, 530] width 121 height 17
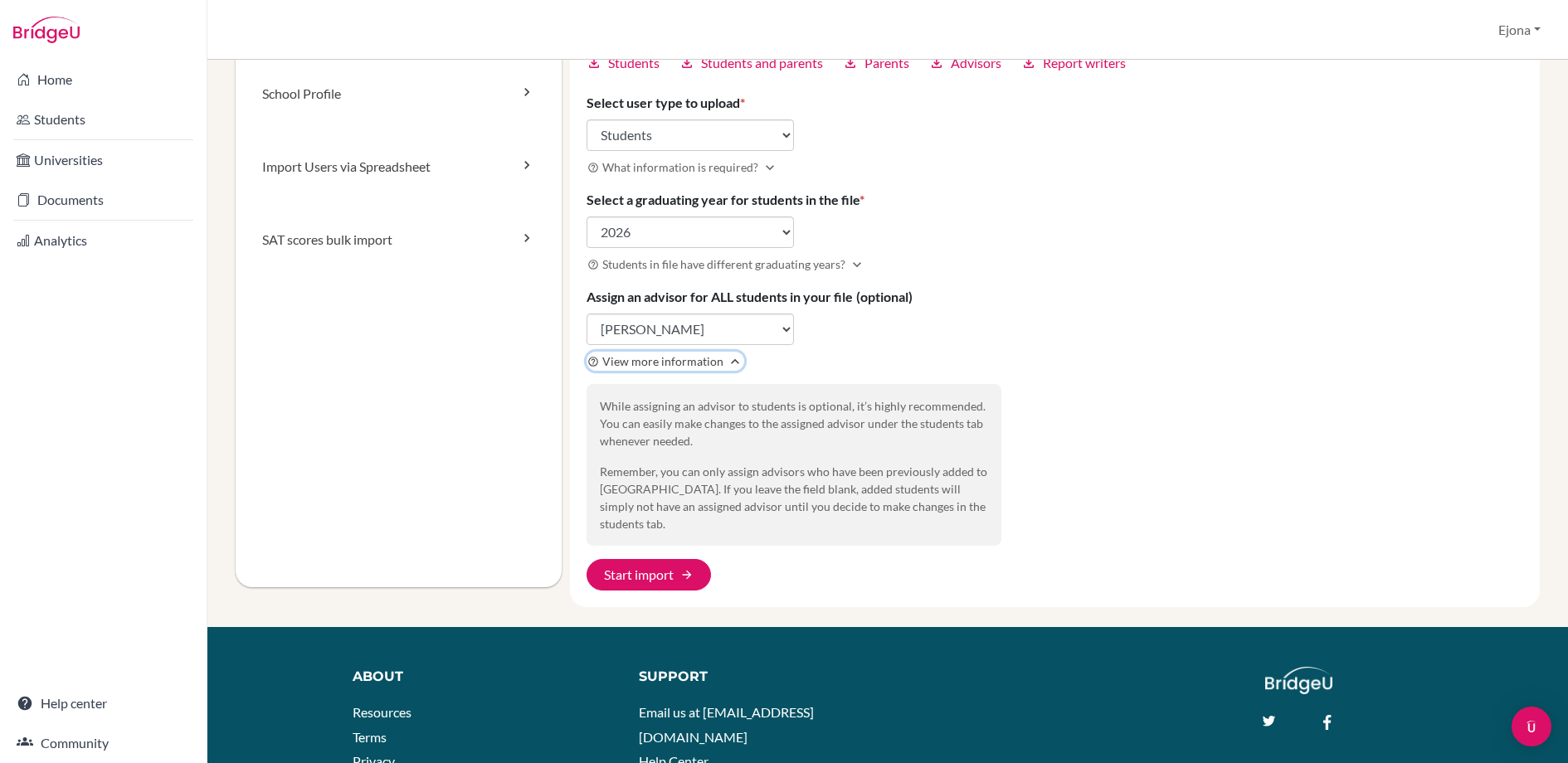
scroll to position [177, 0]
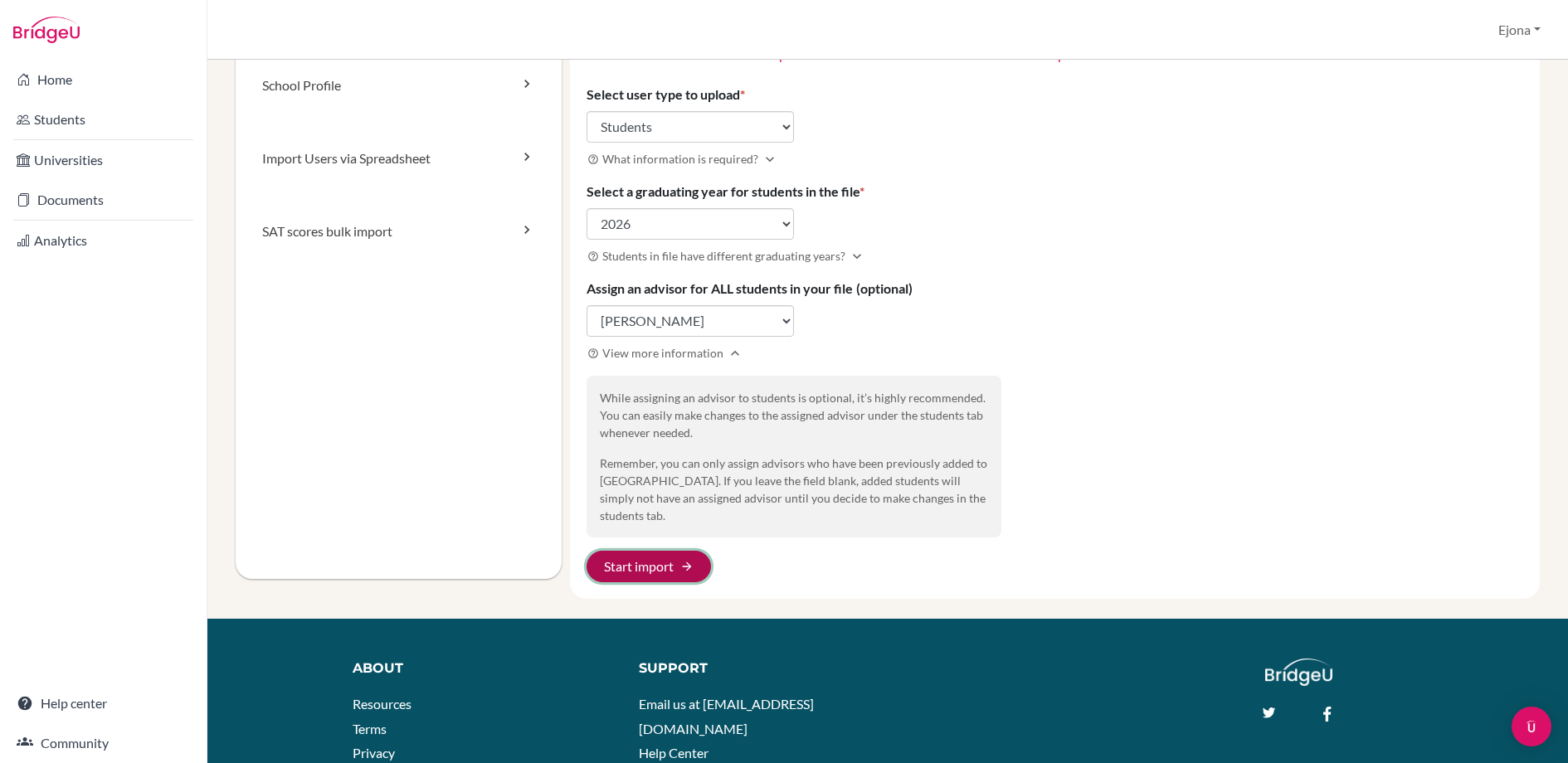
click at [686, 560] on span "arrow_forward" at bounding box center [686, 566] width 13 height 13
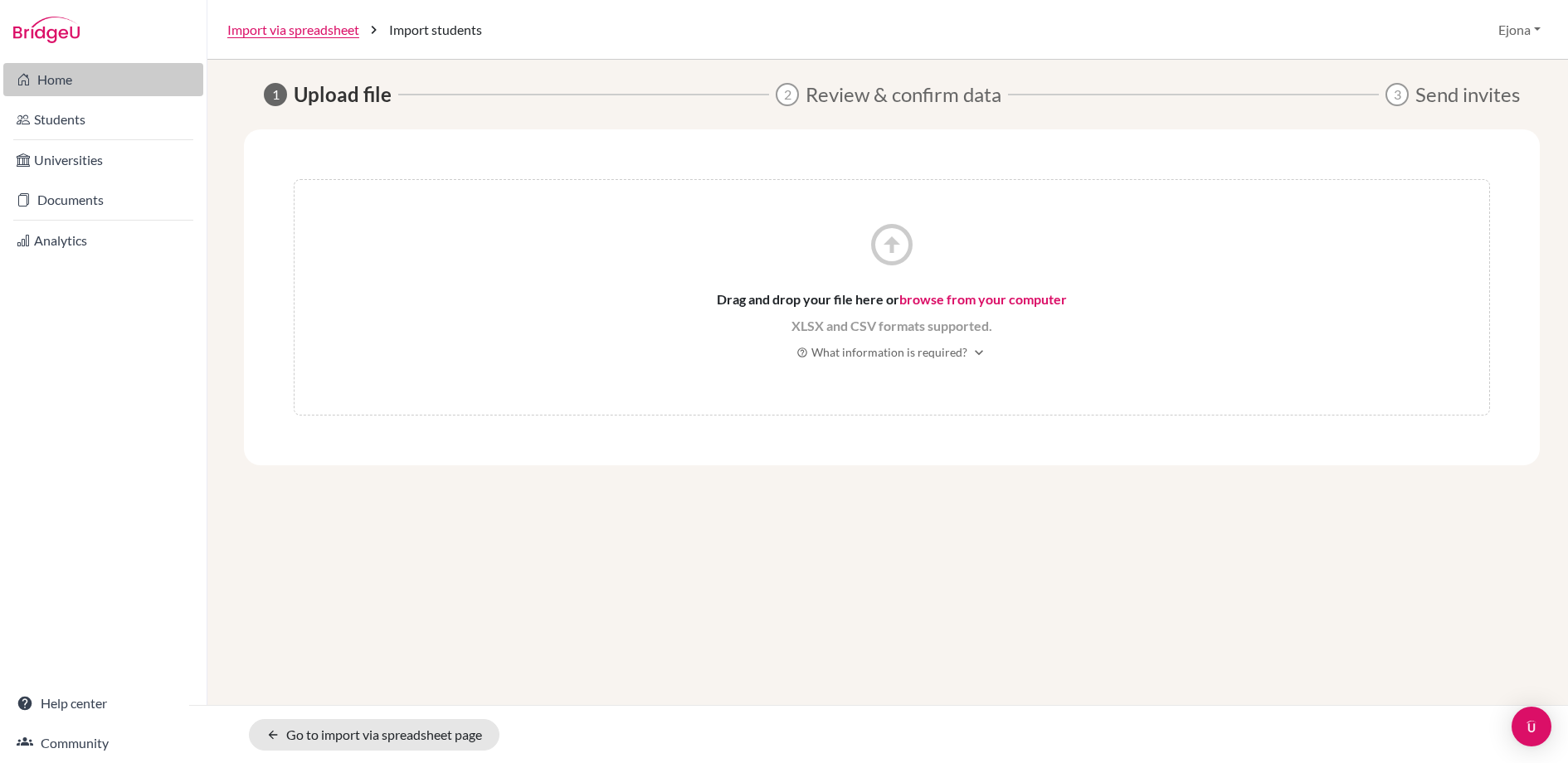
click at [144, 69] on link "Home" at bounding box center [103, 80] width 200 height 33
